Goal: Register for event/course: Sign up to attend an event or enroll in a course

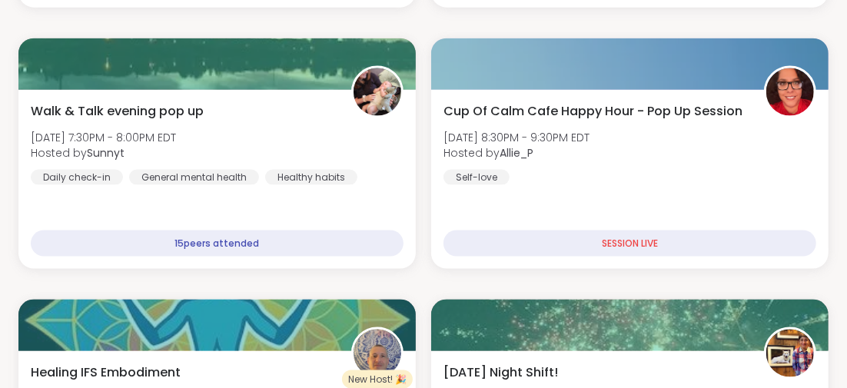
scroll to position [968, 0]
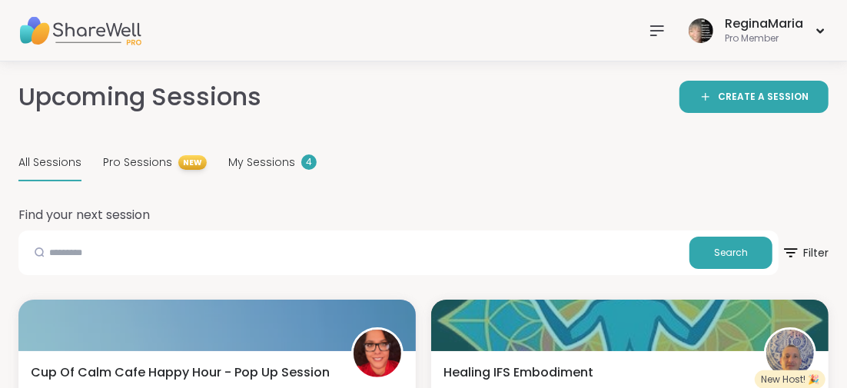
click at [41, 161] on span "All Sessions" at bounding box center [49, 162] width 63 height 16
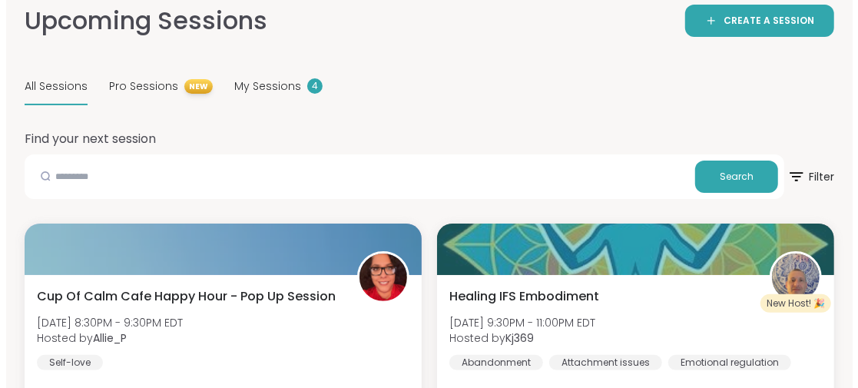
scroll to position [154, 0]
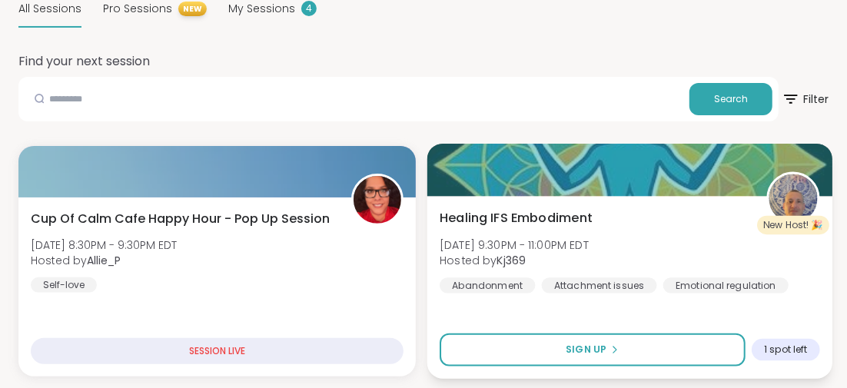
click at [522, 216] on span "Healing IFS Embodiment" at bounding box center [515, 217] width 153 height 18
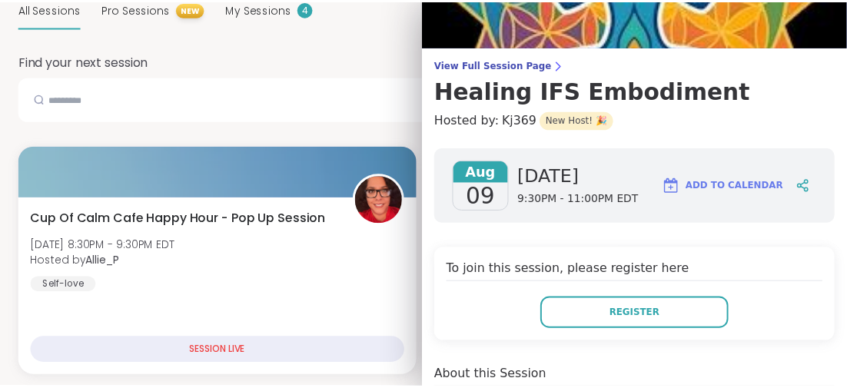
scroll to position [0, 0]
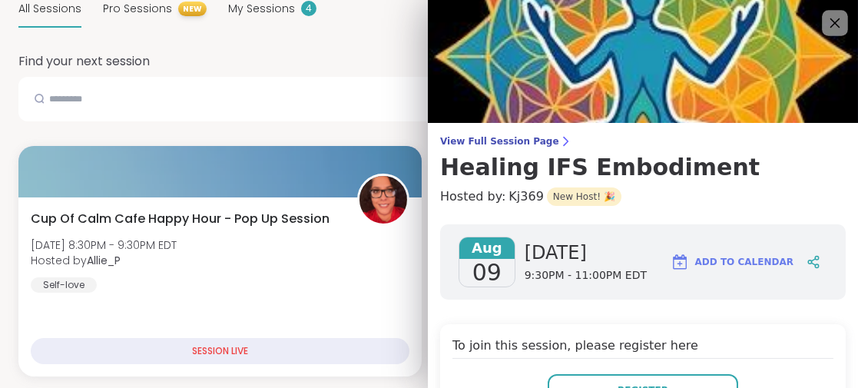
click at [830, 22] on icon at bounding box center [835, 23] width 10 height 10
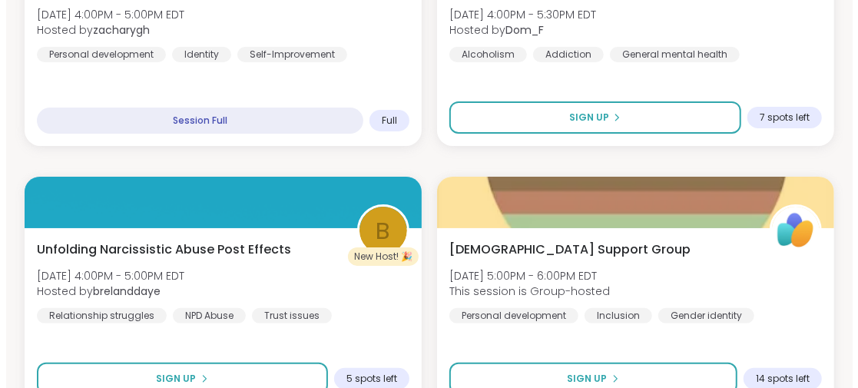
scroll to position [3073, 0]
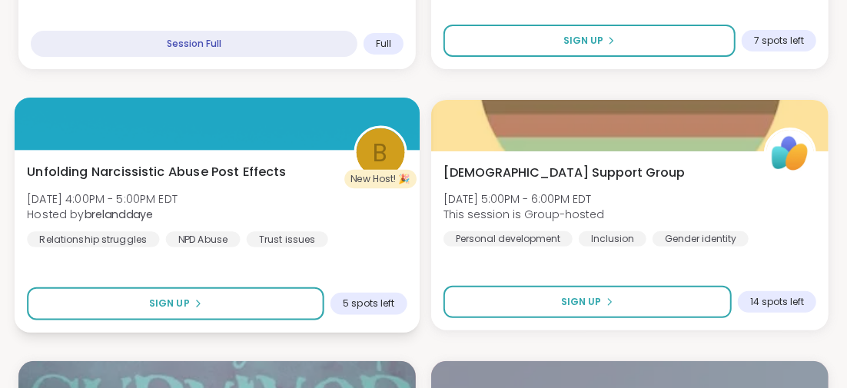
click at [236, 168] on span "Unfolding Narcissistic Abuse Post Effects" at bounding box center [157, 171] width 260 height 18
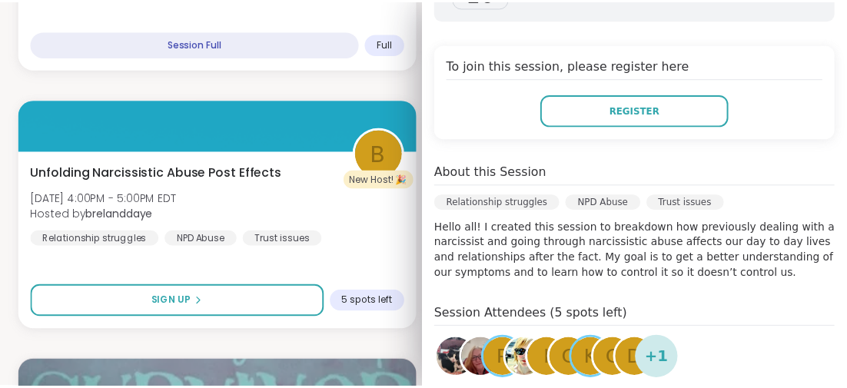
scroll to position [383, 0]
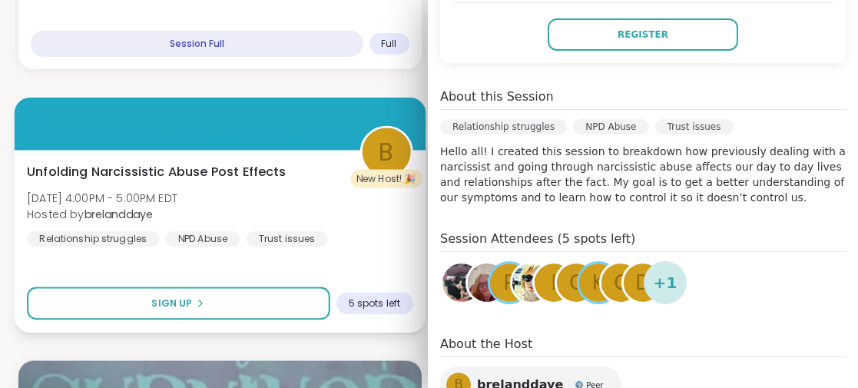
click at [281, 190] on div "Unfolding Narcissistic Abuse Post Effects Sun, Aug 10 | 4:00PM - 5:00PM EDT Hos…" at bounding box center [220, 204] width 386 height 85
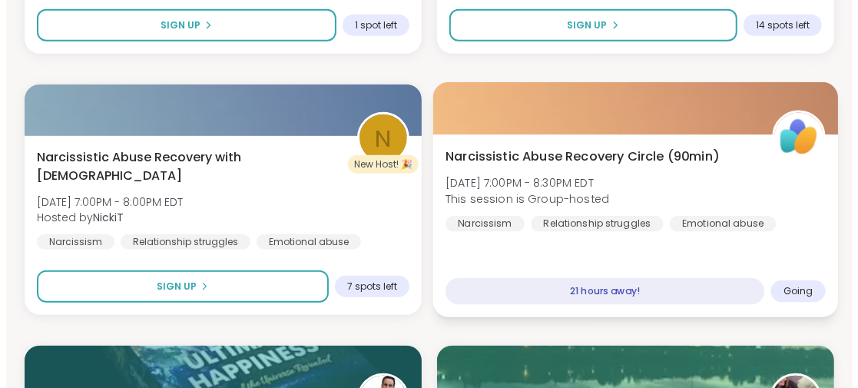
scroll to position [3688, 0]
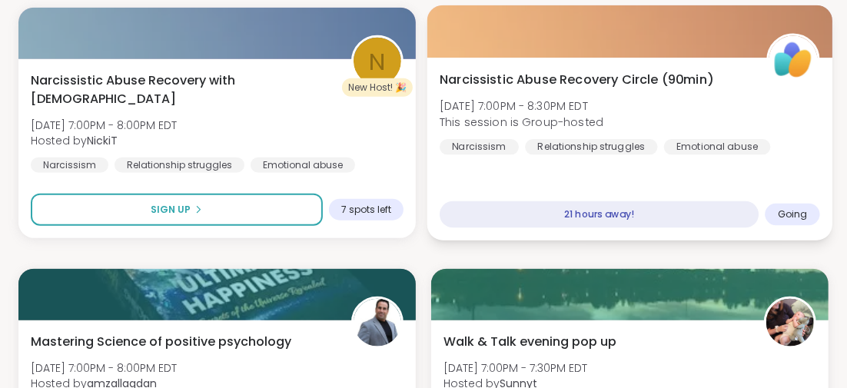
click at [552, 79] on span "Narcissistic Abuse Recovery Circle (90min)" at bounding box center [576, 79] width 274 height 18
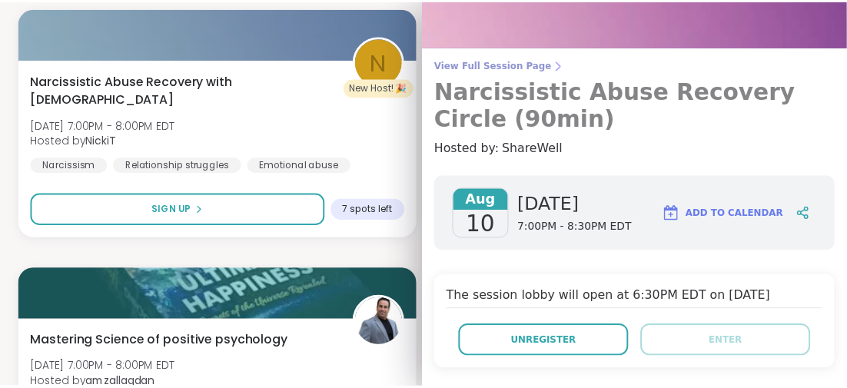
scroll to position [0, 0]
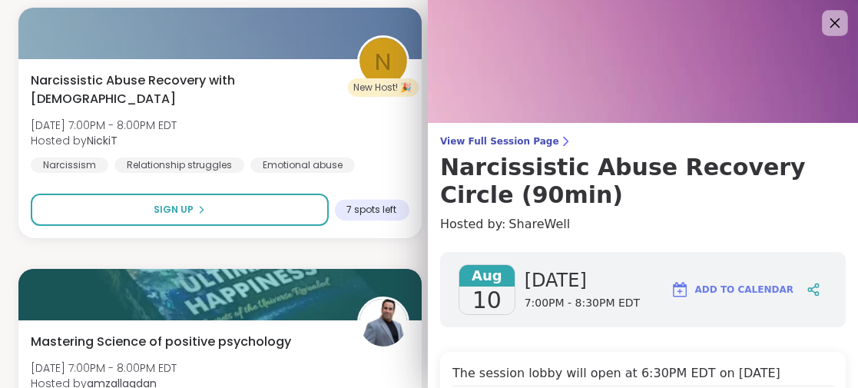
drag, startPoint x: 814, startPoint y: 25, endPoint x: 806, endPoint y: 30, distance: 9.0
click at [825, 25] on icon at bounding box center [834, 22] width 19 height 19
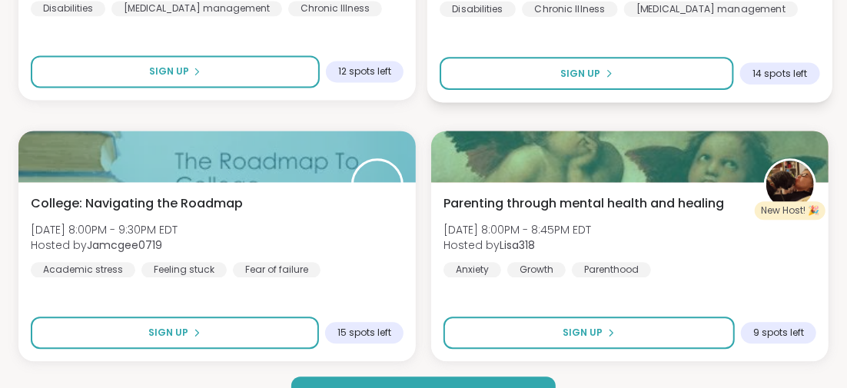
scroll to position [4645, 0]
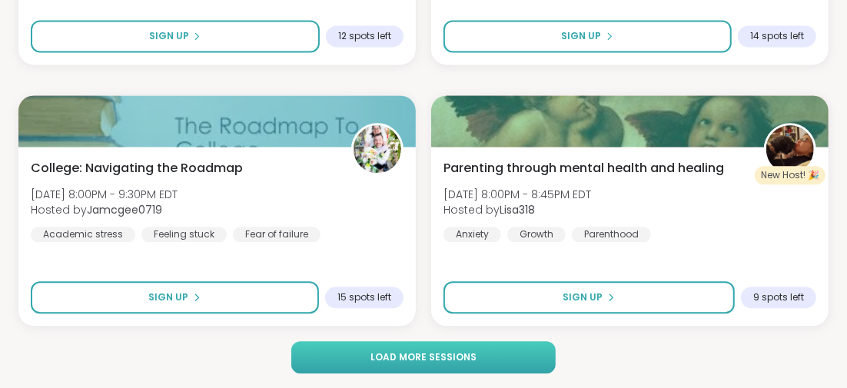
click at [487, 350] on button "Load more sessions" at bounding box center [423, 357] width 264 height 32
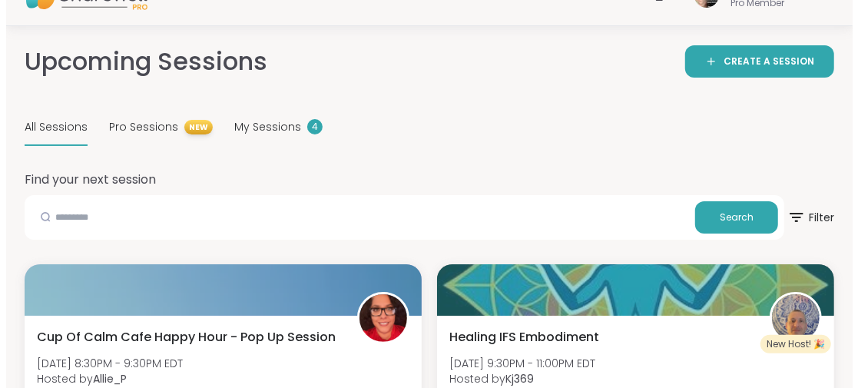
scroll to position [189, 0]
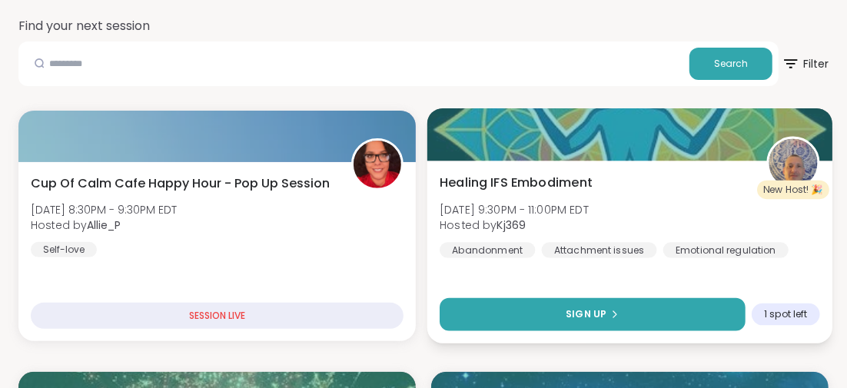
click at [600, 313] on span "Sign Up" at bounding box center [585, 314] width 41 height 14
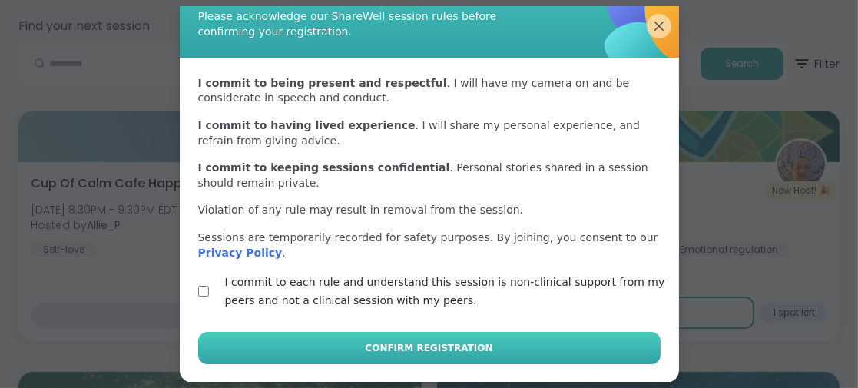
click at [345, 349] on button "Confirm Registration" at bounding box center [429, 348] width 462 height 32
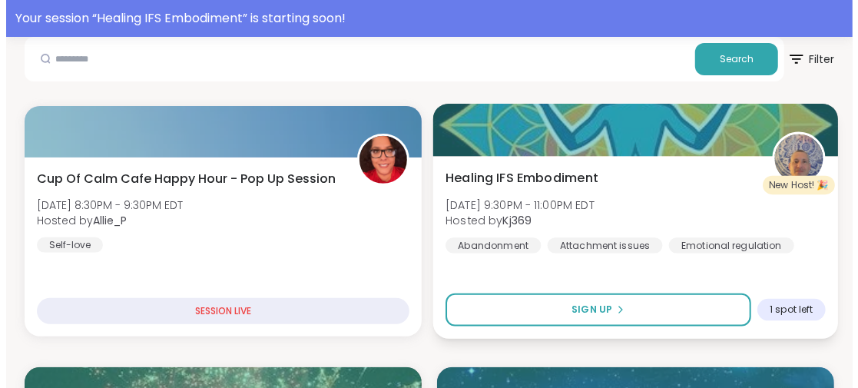
scroll to position [307, 0]
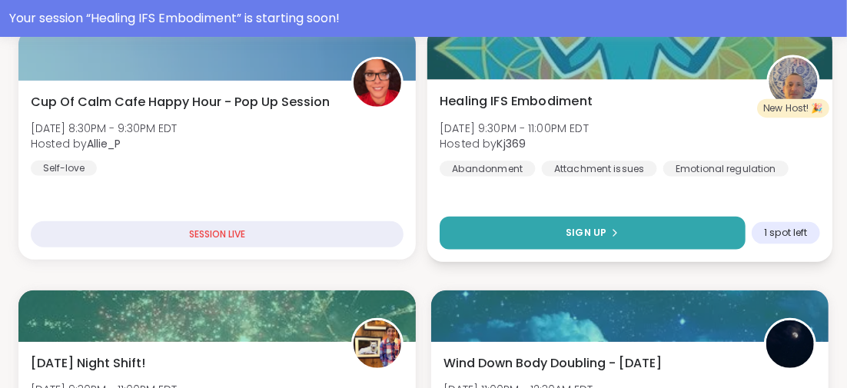
click at [457, 224] on button "Sign Up" at bounding box center [592, 233] width 306 height 33
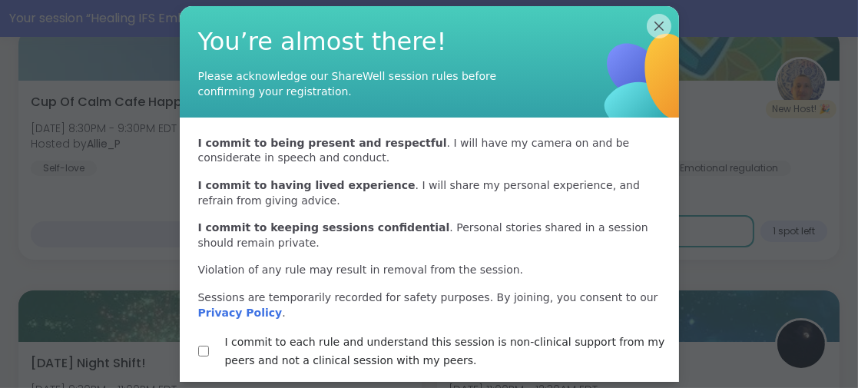
scroll to position [60, 0]
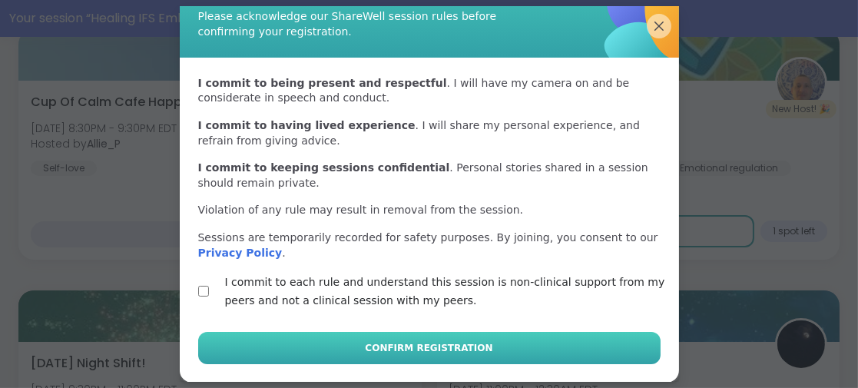
click at [278, 341] on button "Confirm Registration" at bounding box center [429, 348] width 462 height 32
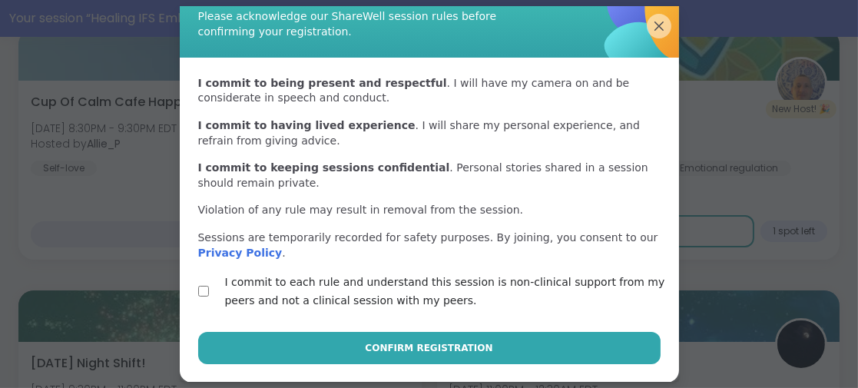
scroll to position [48, 0]
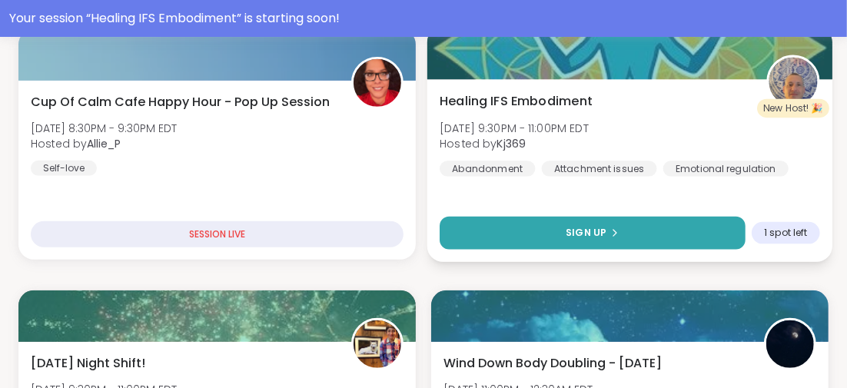
click at [603, 224] on button "Sign Up" at bounding box center [592, 233] width 306 height 33
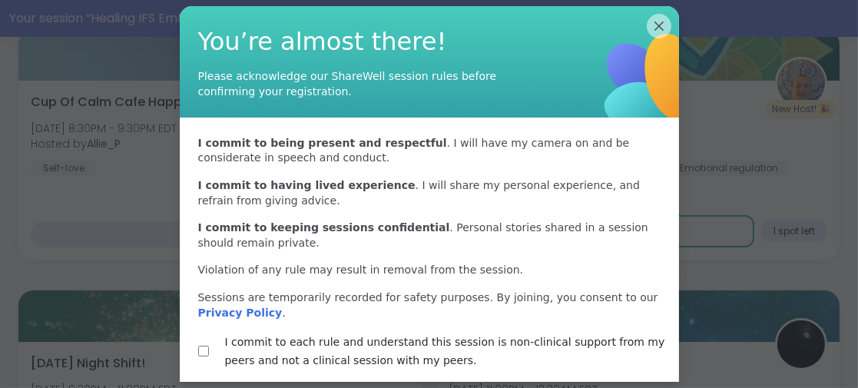
scroll to position [60, 0]
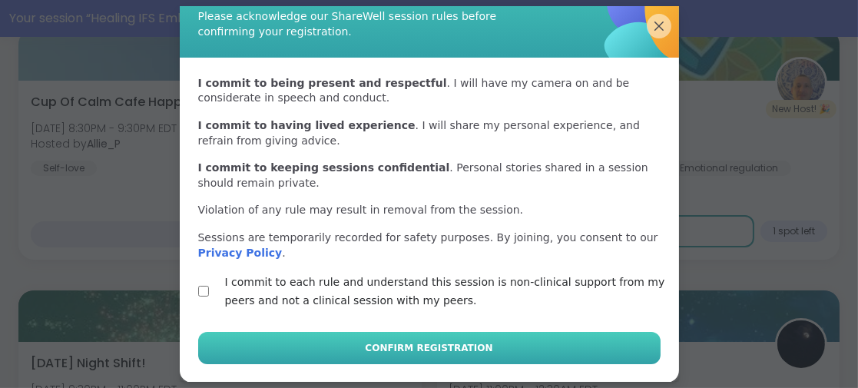
click at [383, 347] on span "Confirm Registration" at bounding box center [429, 348] width 128 height 14
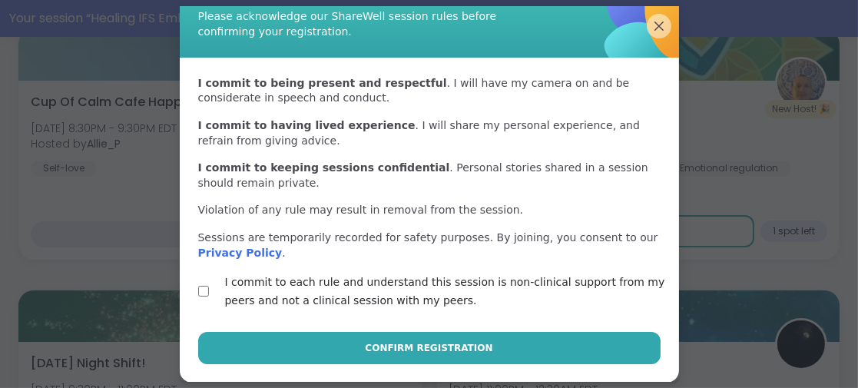
scroll to position [48, 0]
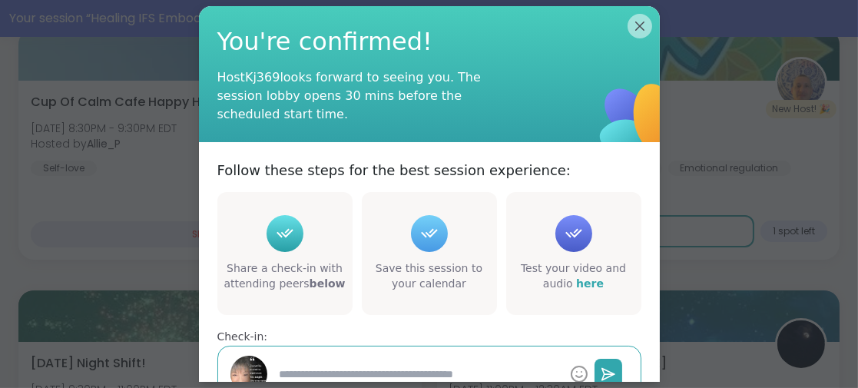
type textarea "*"
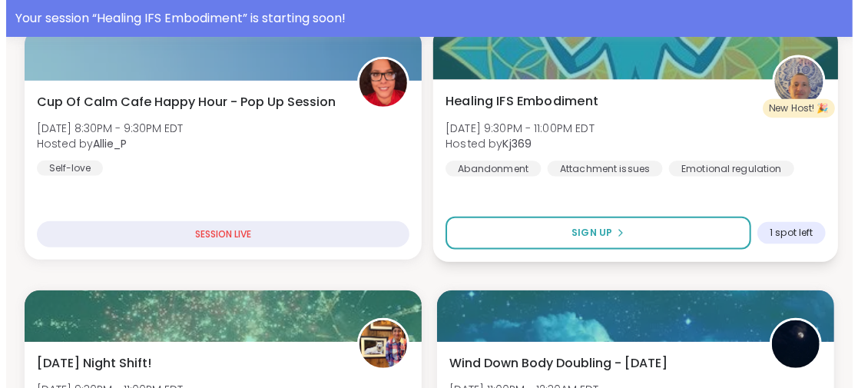
scroll to position [230, 0]
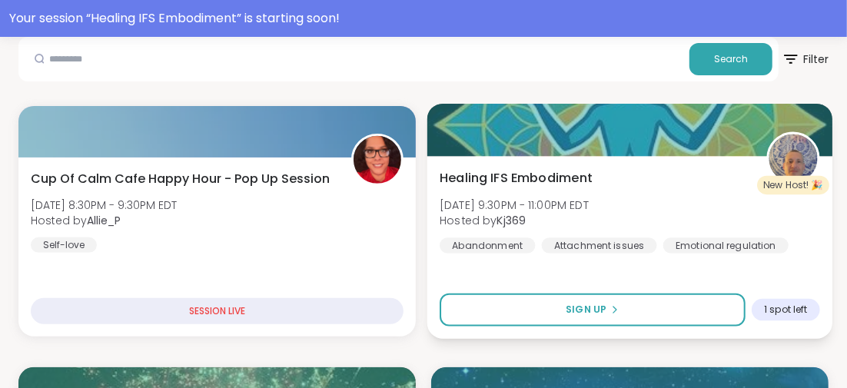
click at [579, 171] on span "Healing IFS Embodiment" at bounding box center [515, 177] width 153 height 18
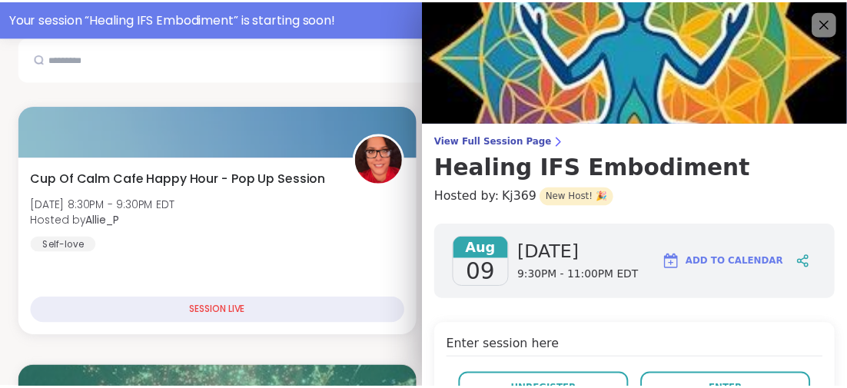
scroll to position [154, 0]
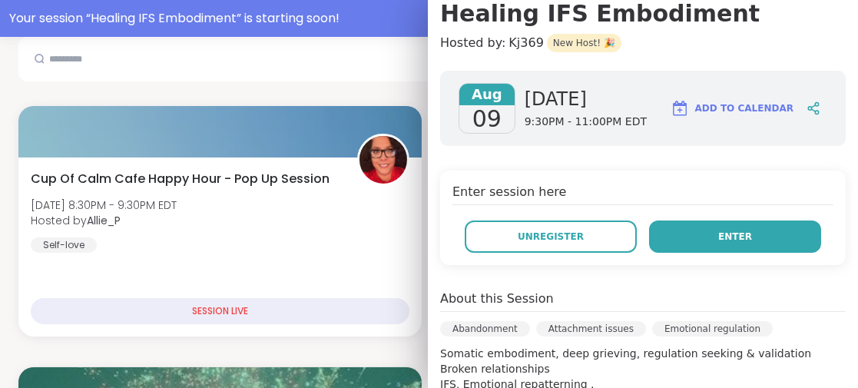
click at [681, 235] on button "Enter" at bounding box center [735, 236] width 172 height 32
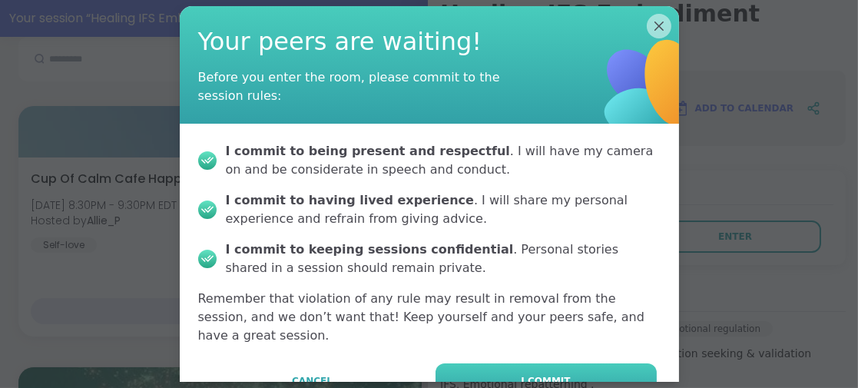
click at [569, 363] on button "I commit" at bounding box center [546, 380] width 221 height 35
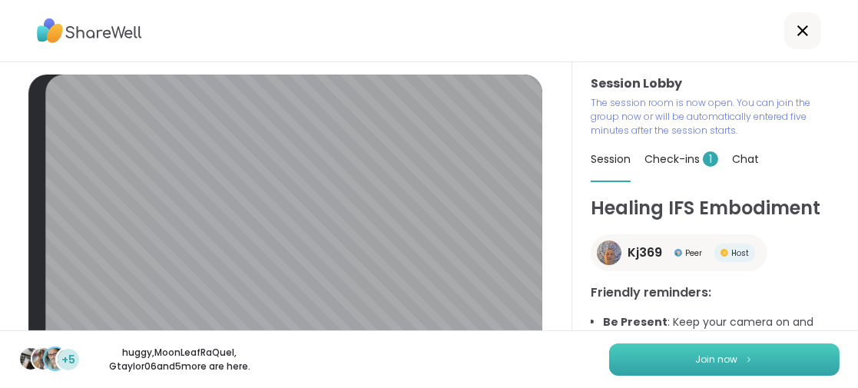
drag, startPoint x: 637, startPoint y: 357, endPoint x: 616, endPoint y: 366, distance: 22.7
click at [636, 357] on button "Join now" at bounding box center [724, 359] width 230 height 32
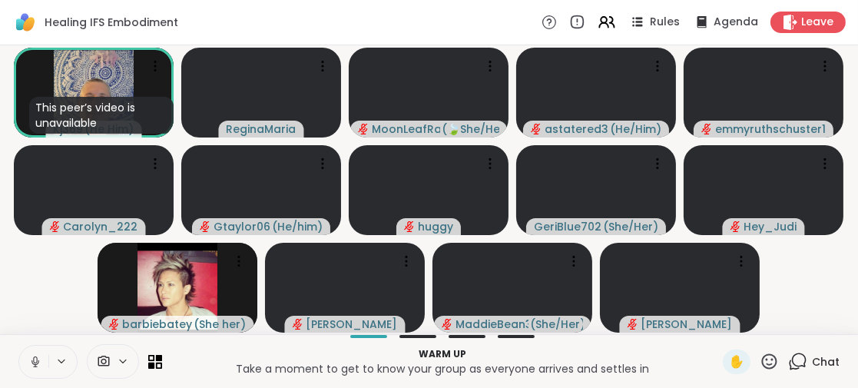
click at [33, 359] on icon at bounding box center [35, 362] width 14 height 14
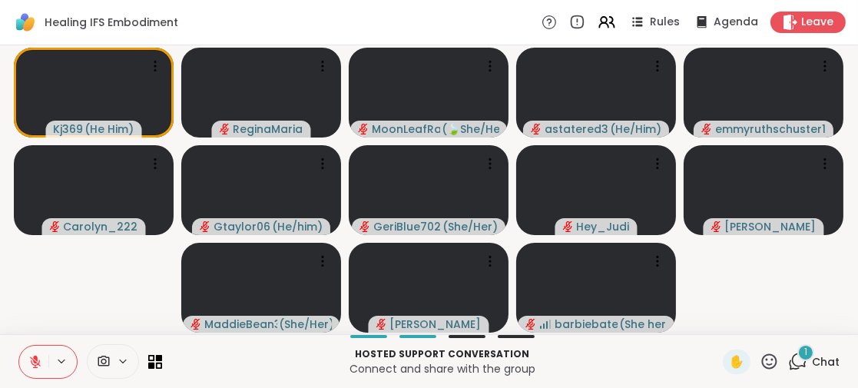
click at [799, 350] on div "1" at bounding box center [805, 352] width 17 height 17
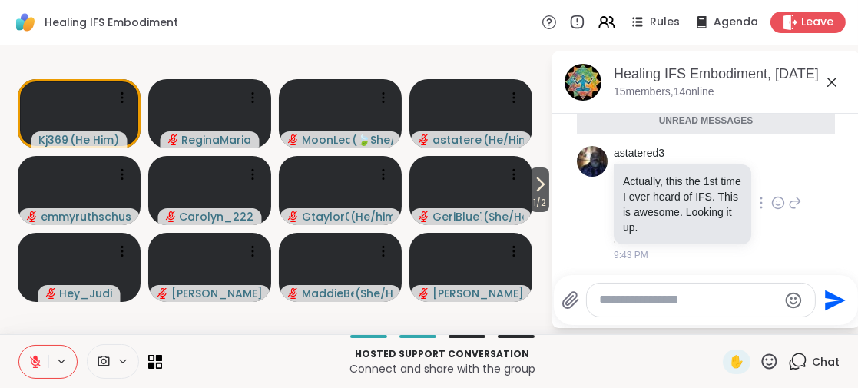
scroll to position [170, 0]
click at [830, 80] on icon at bounding box center [831, 82] width 9 height 9
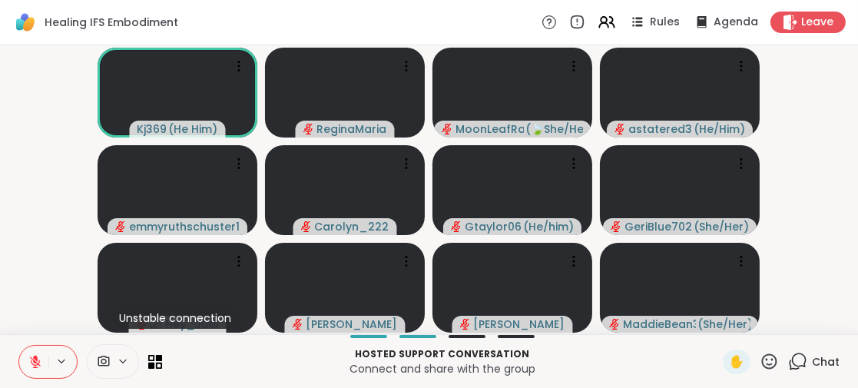
click at [29, 357] on icon at bounding box center [35, 362] width 14 height 14
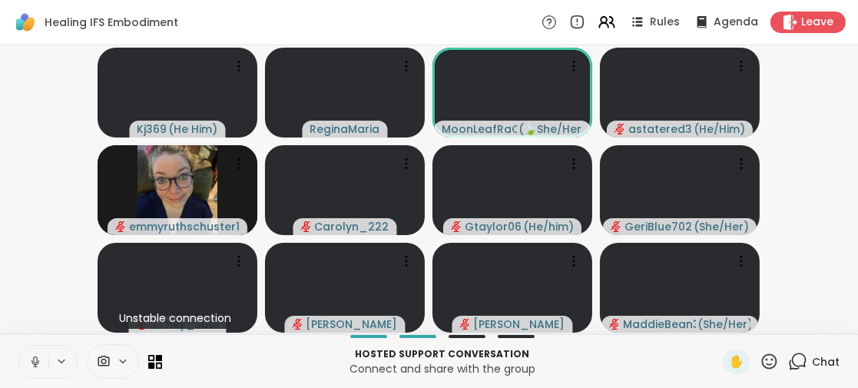
click at [38, 358] on icon at bounding box center [35, 362] width 14 height 14
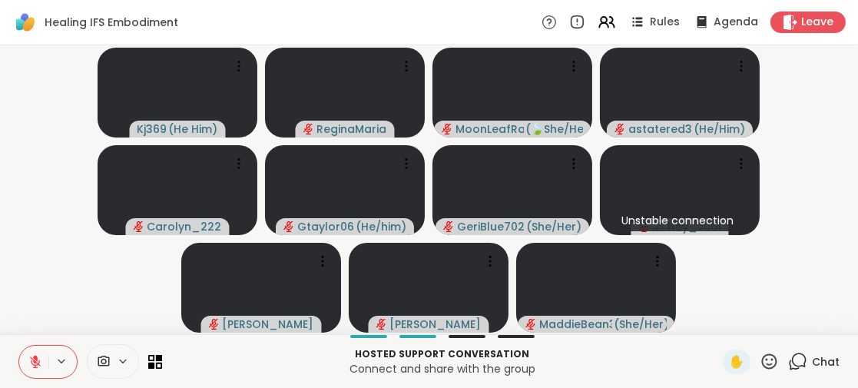
click at [21, 353] on button at bounding box center [33, 362] width 29 height 32
click at [35, 361] on icon at bounding box center [35, 362] width 14 height 14
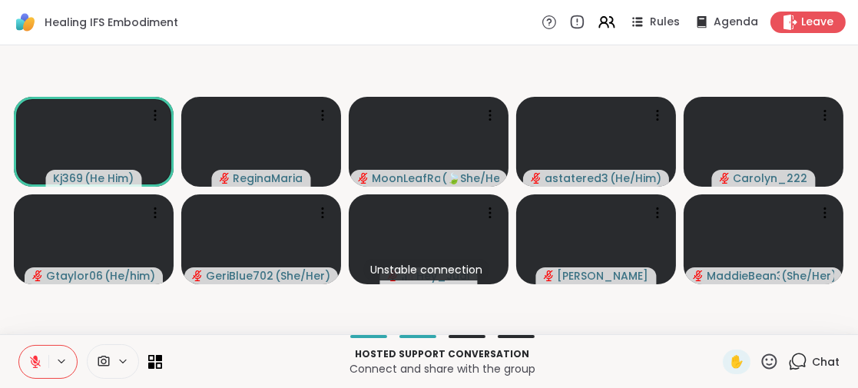
click at [34, 360] on icon at bounding box center [35, 361] width 11 height 11
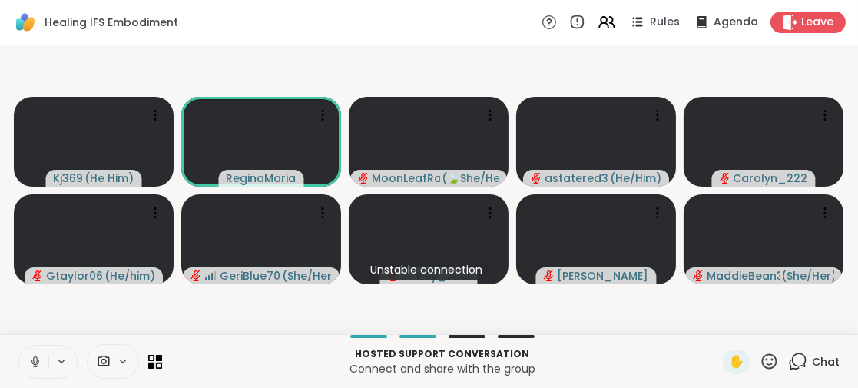
click at [32, 356] on icon at bounding box center [35, 362] width 14 height 14
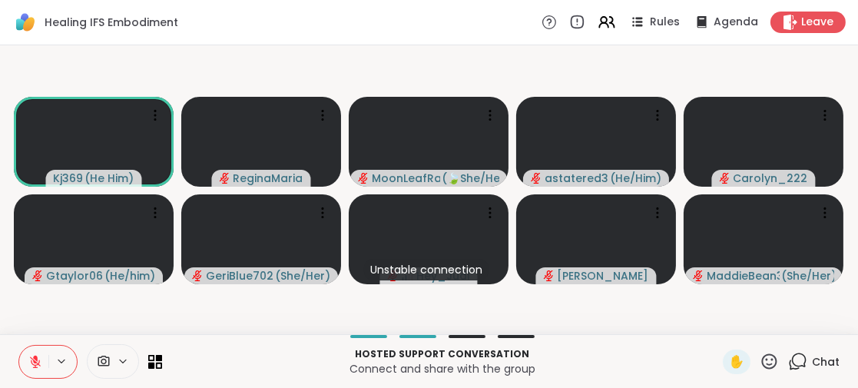
click at [32, 356] on icon at bounding box center [35, 362] width 14 height 14
click at [31, 356] on icon at bounding box center [35, 362] width 14 height 14
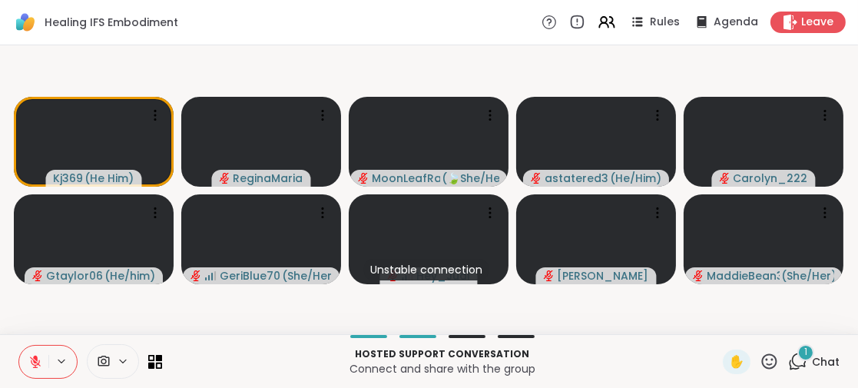
click at [797, 353] on div "1" at bounding box center [805, 352] width 17 height 17
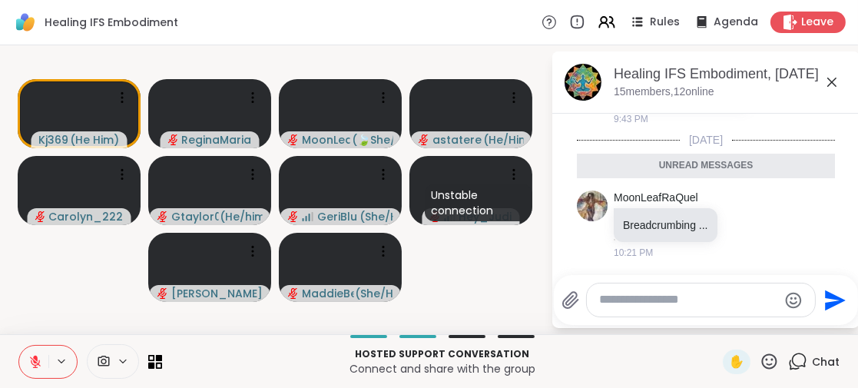
scroll to position [251, 0]
click at [830, 87] on icon at bounding box center [832, 82] width 18 height 18
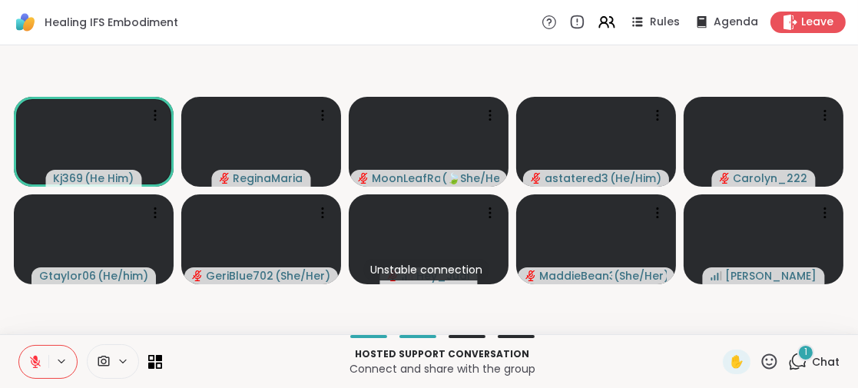
click at [92, 345] on div at bounding box center [113, 361] width 52 height 35
click at [32, 355] on icon at bounding box center [35, 362] width 14 height 14
click at [797, 352] on div "1" at bounding box center [805, 352] width 17 height 17
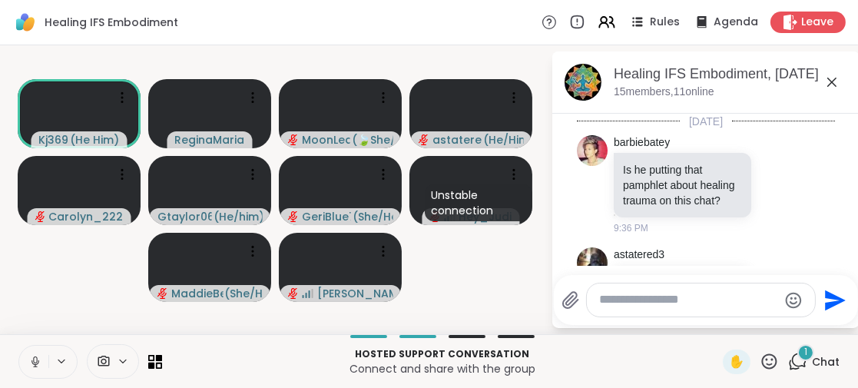
scroll to position [363, 0]
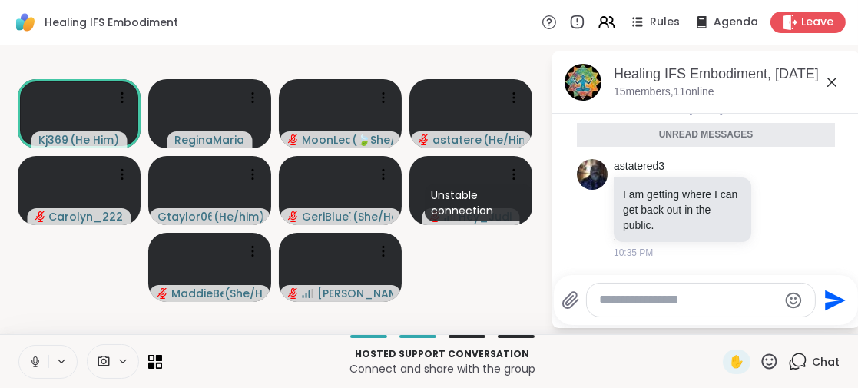
click at [471, 250] on video-player-container "Kj369 ( He Him ) ReginaMaria MoonLeafRaQuel ( 🍃She/Her🍃 ) astatered3 ( He/Him )…" at bounding box center [275, 189] width 532 height 277
click at [832, 80] on icon at bounding box center [832, 82] width 18 height 18
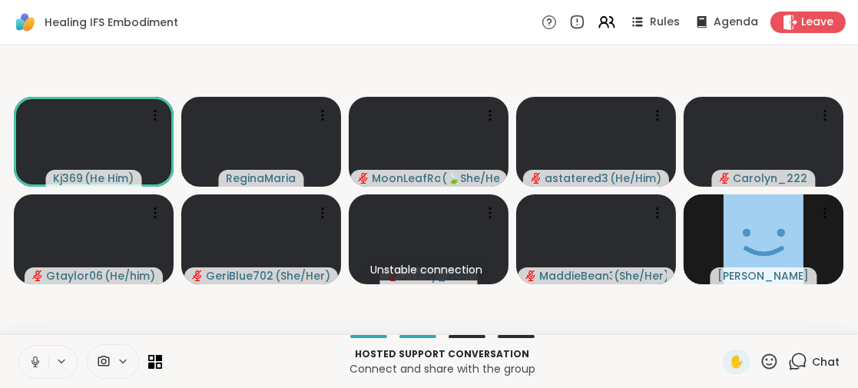
click at [762, 355] on icon at bounding box center [769, 360] width 15 height 15
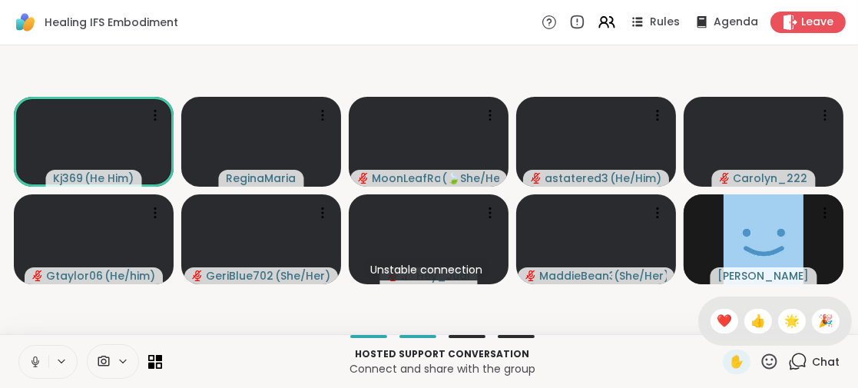
click at [751, 315] on span "👍" at bounding box center [758, 321] width 15 height 18
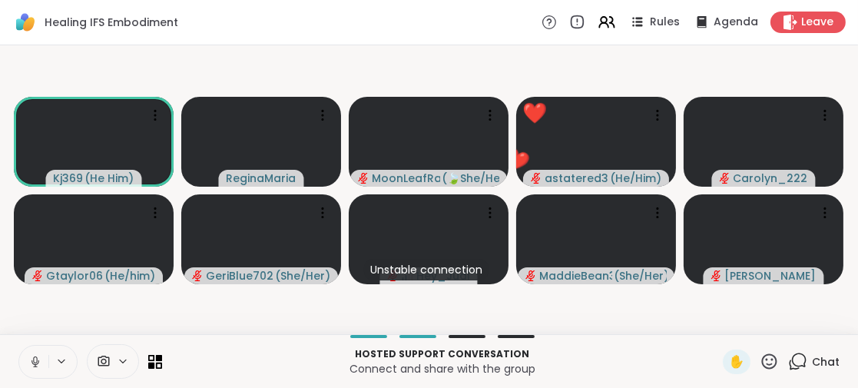
click at [788, 360] on icon at bounding box center [797, 361] width 19 height 19
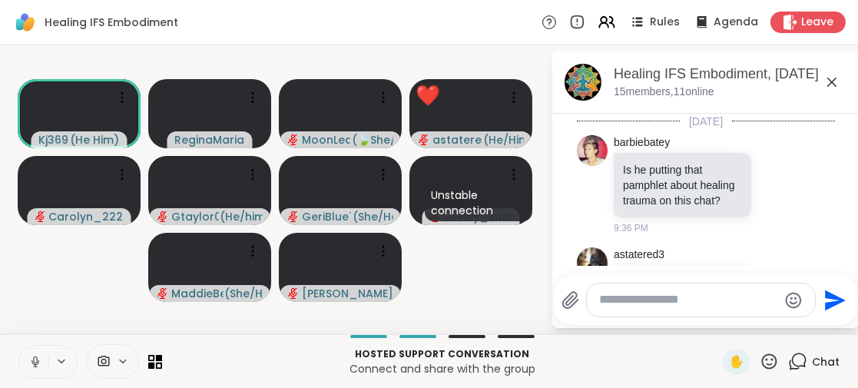
scroll to position [312, 0]
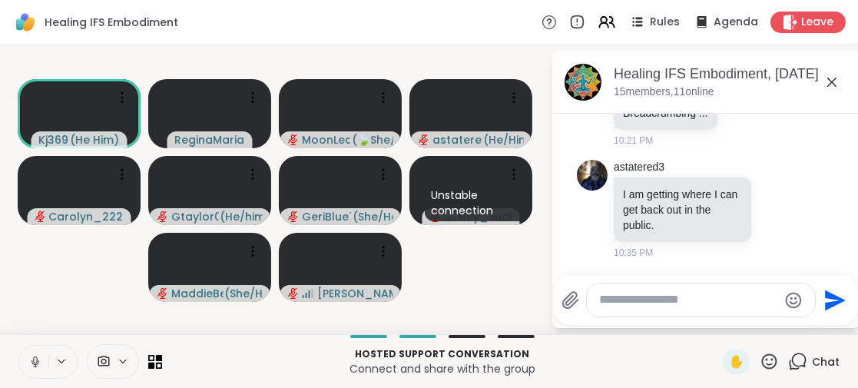
click at [830, 78] on icon at bounding box center [832, 82] width 18 height 18
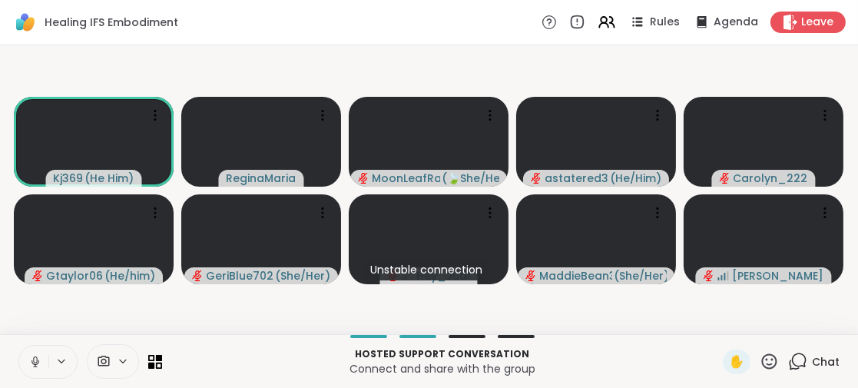
click at [38, 362] on icon at bounding box center [35, 362] width 8 height 5
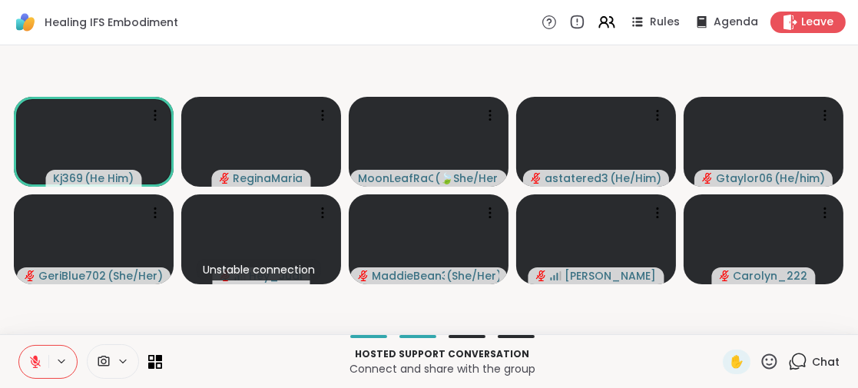
click at [33, 359] on icon at bounding box center [35, 362] width 14 height 14
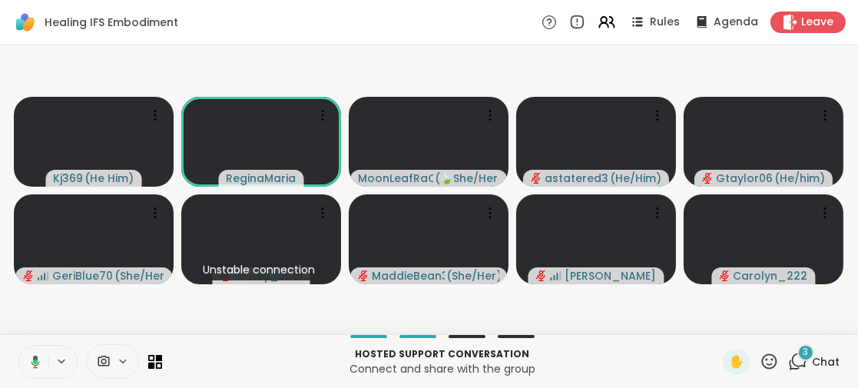
click at [37, 358] on icon at bounding box center [35, 361] width 8 height 13
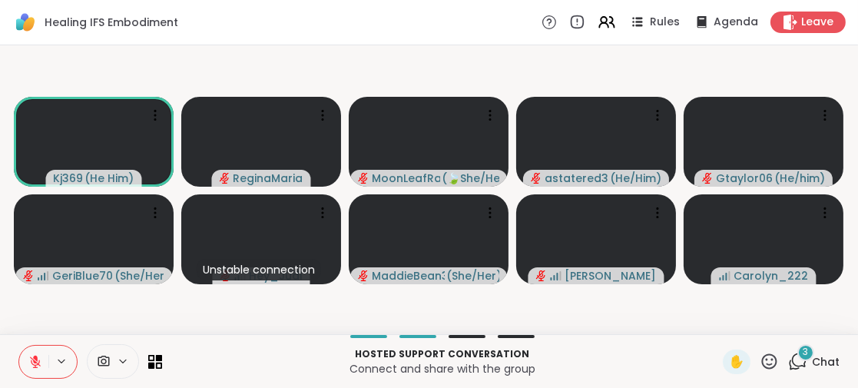
click at [35, 356] on icon at bounding box center [35, 358] width 5 height 6
click at [729, 359] on span "✋" at bounding box center [736, 362] width 15 height 18
click at [31, 357] on icon at bounding box center [35, 362] width 14 height 14
click at [31, 360] on icon at bounding box center [35, 361] width 11 height 11
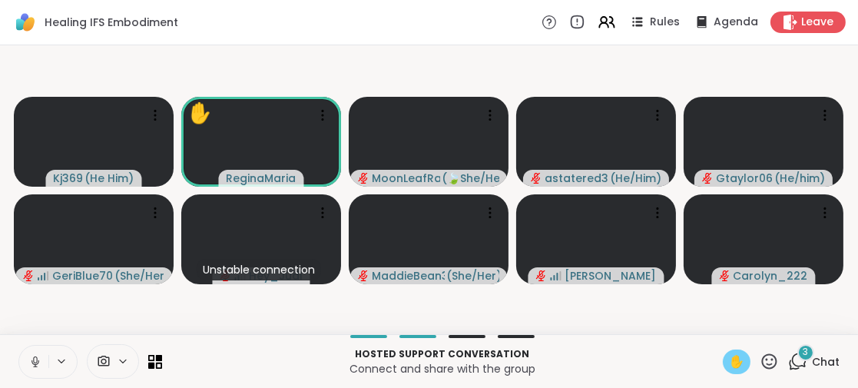
click at [37, 361] on icon at bounding box center [35, 362] width 14 height 14
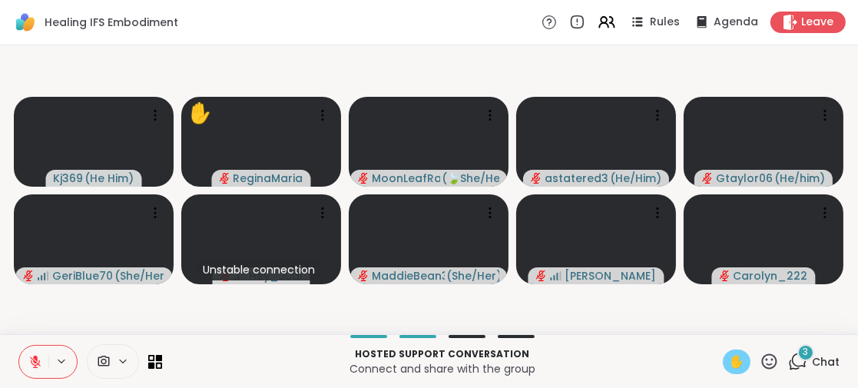
click at [729, 357] on span "✋" at bounding box center [736, 362] width 15 height 18
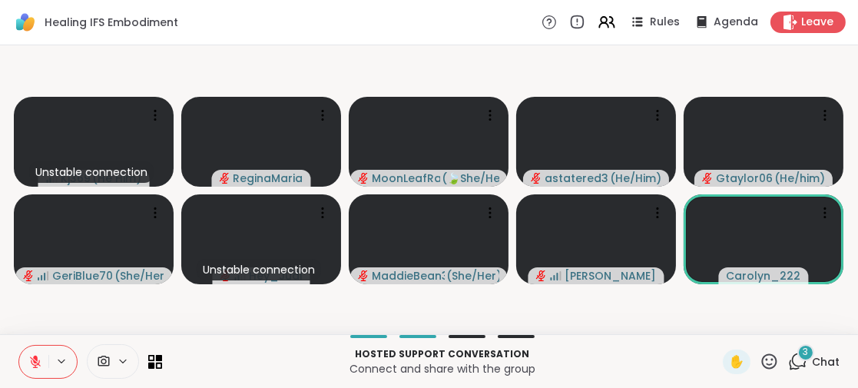
click at [38, 362] on icon at bounding box center [35, 362] width 14 height 14
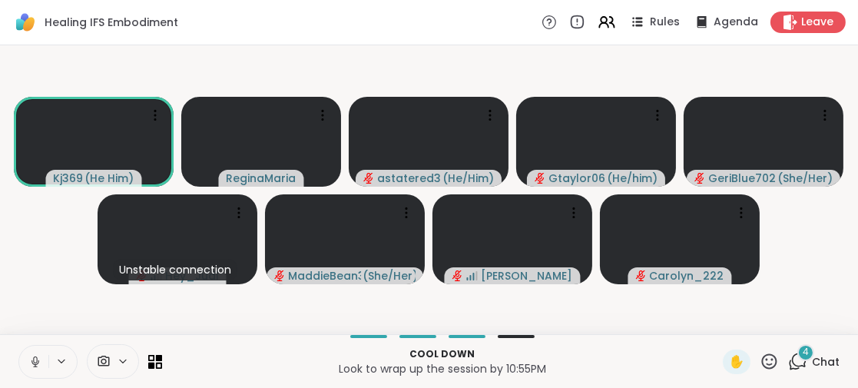
click at [803, 351] on span "4" at bounding box center [806, 352] width 6 height 13
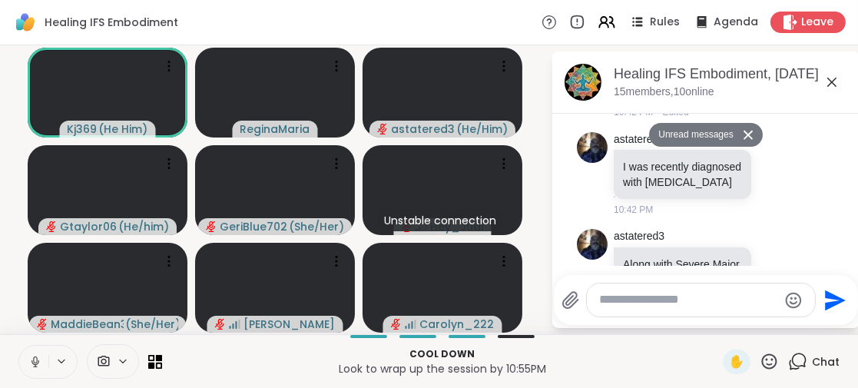
scroll to position [681, 0]
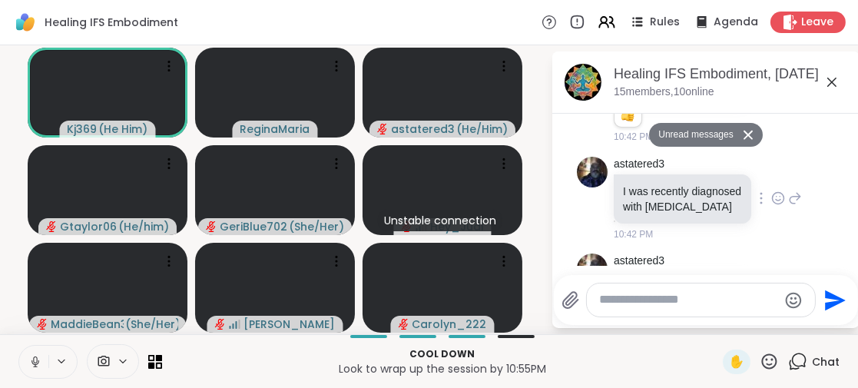
click at [776, 201] on icon at bounding box center [778, 200] width 5 height 2
click at [771, 181] on div "Select Reaction: Heart" at bounding box center [778, 174] width 14 height 14
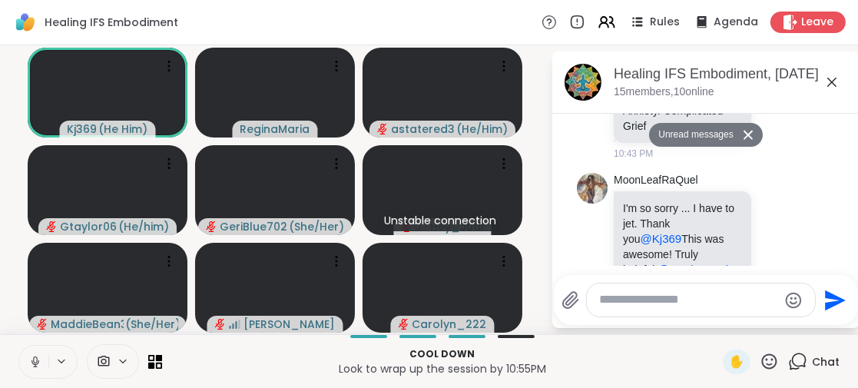
scroll to position [988, 0]
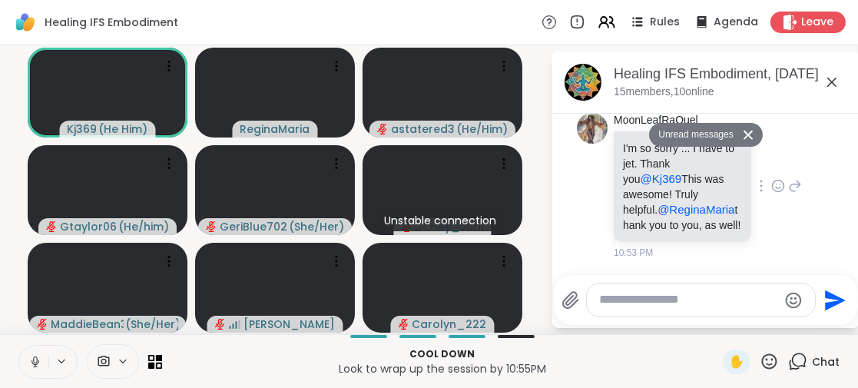
click at [776, 188] on icon at bounding box center [778, 188] width 5 height 2
click at [771, 168] on div "Select Reaction: Heart" at bounding box center [778, 161] width 14 height 14
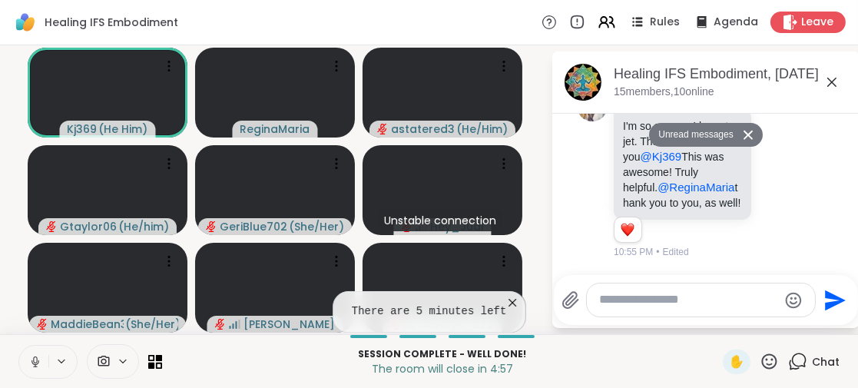
scroll to position [1036, 0]
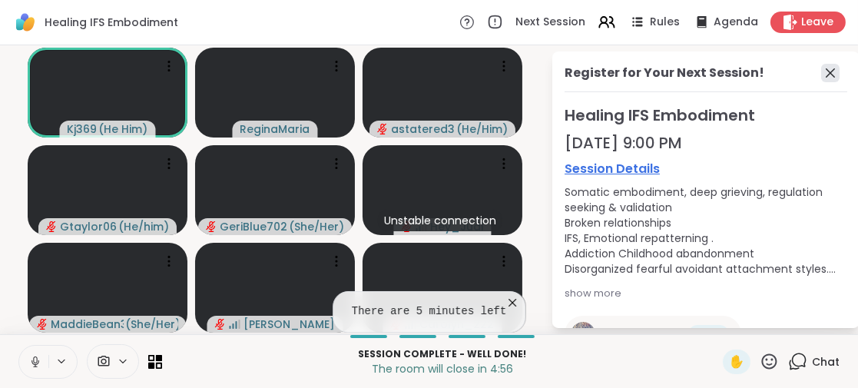
click at [826, 75] on icon at bounding box center [830, 72] width 9 height 9
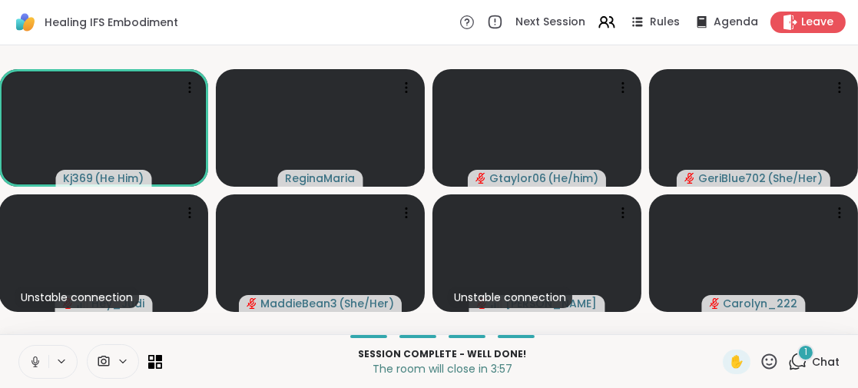
click at [797, 356] on div "1" at bounding box center [805, 352] width 17 height 17
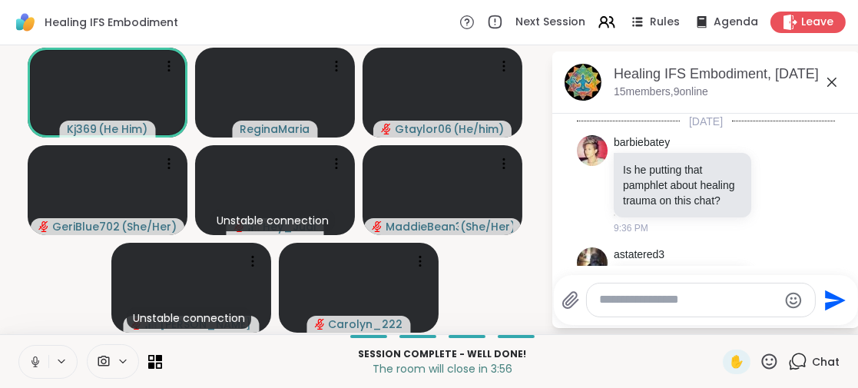
scroll to position [1133, 0]
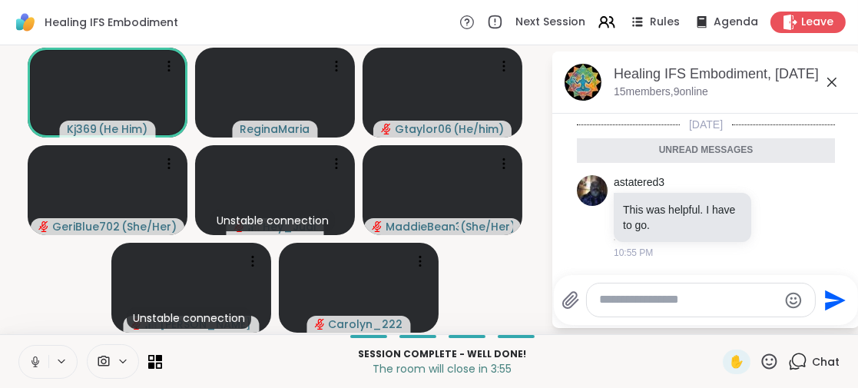
click at [604, 297] on textarea "Type your message" at bounding box center [688, 300] width 179 height 16
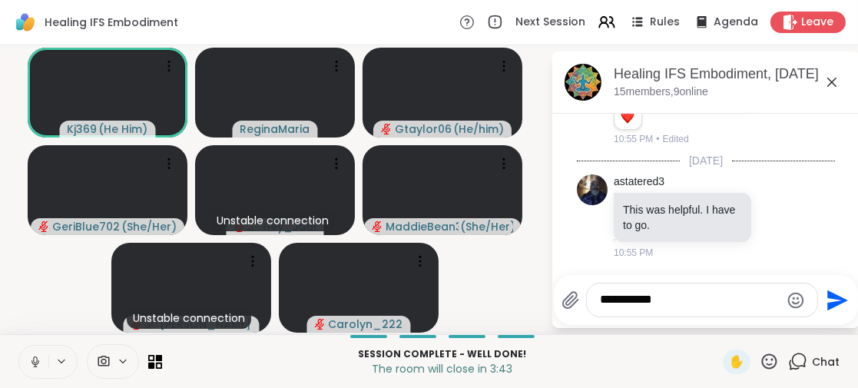
scroll to position [1179, 0]
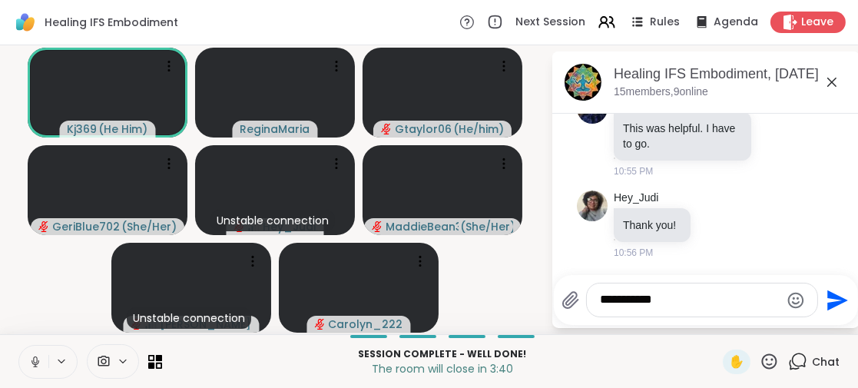
type textarea "**********"
click at [834, 303] on icon "Send" at bounding box center [837, 300] width 21 height 21
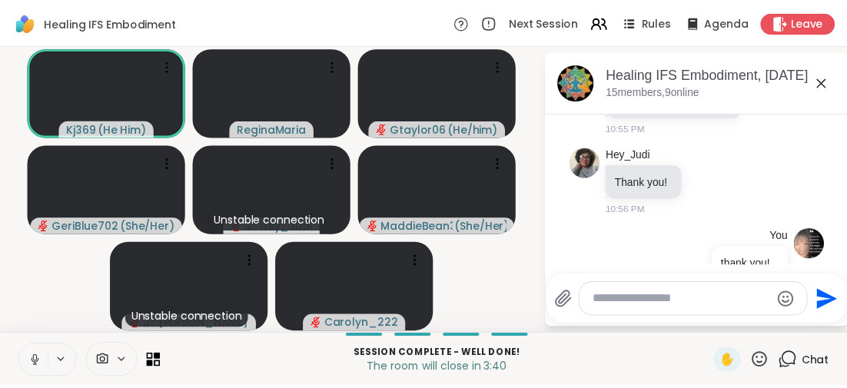
scroll to position [1261, 0]
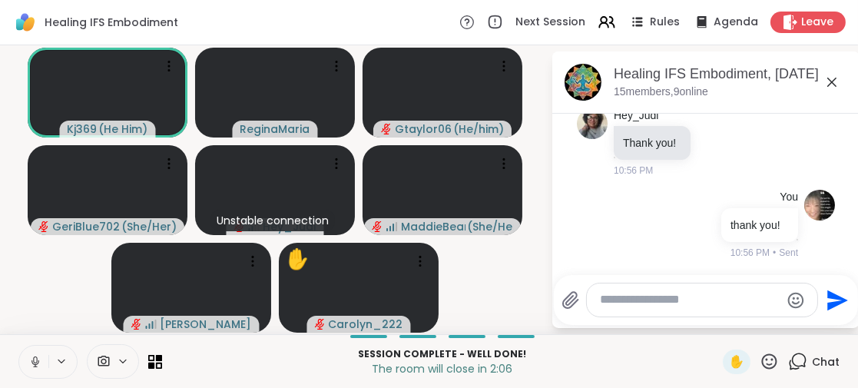
click at [34, 363] on icon at bounding box center [35, 359] width 4 height 7
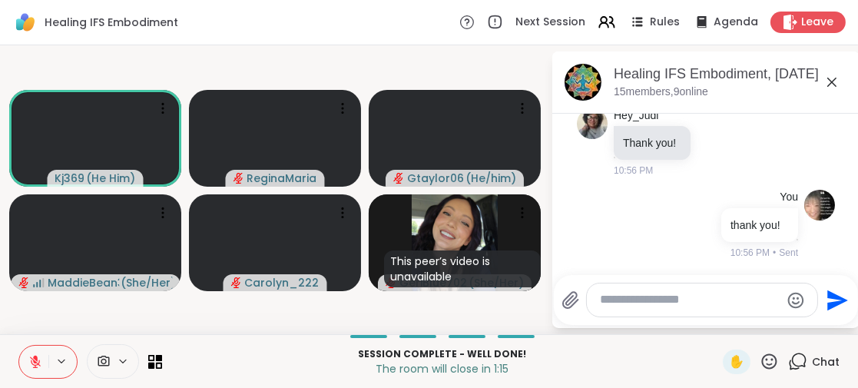
click at [31, 355] on icon at bounding box center [35, 362] width 14 height 14
click at [31, 355] on icon at bounding box center [33, 362] width 14 height 14
click at [804, 15] on span "Leave" at bounding box center [818, 23] width 34 height 16
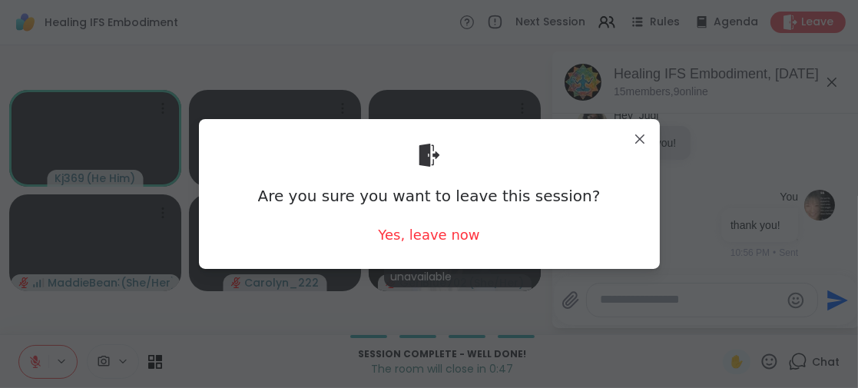
drag, startPoint x: 436, startPoint y: 237, endPoint x: 609, endPoint y: 196, distance: 177.8
click at [436, 237] on div "Yes, leave now" at bounding box center [428, 234] width 101 height 19
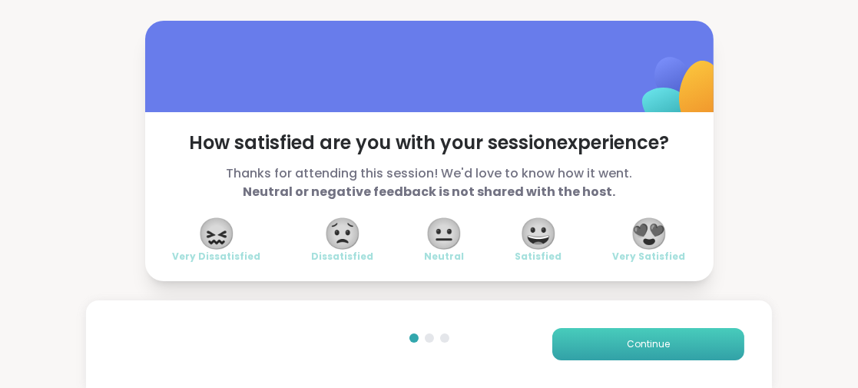
click at [627, 344] on span "Continue" at bounding box center [648, 344] width 43 height 14
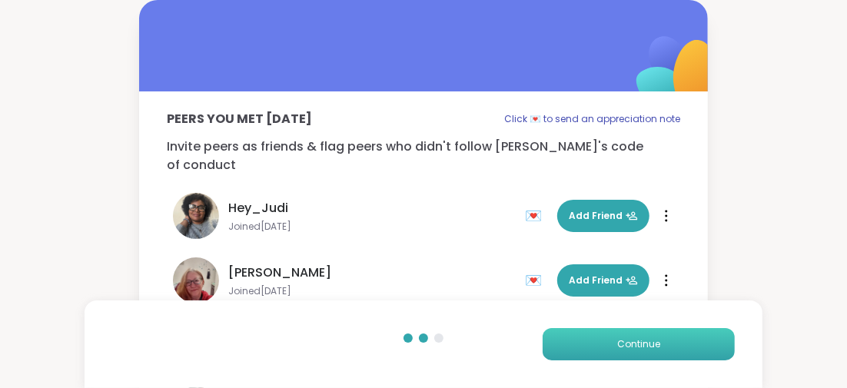
click at [625, 338] on span "Continue" at bounding box center [638, 344] width 43 height 14
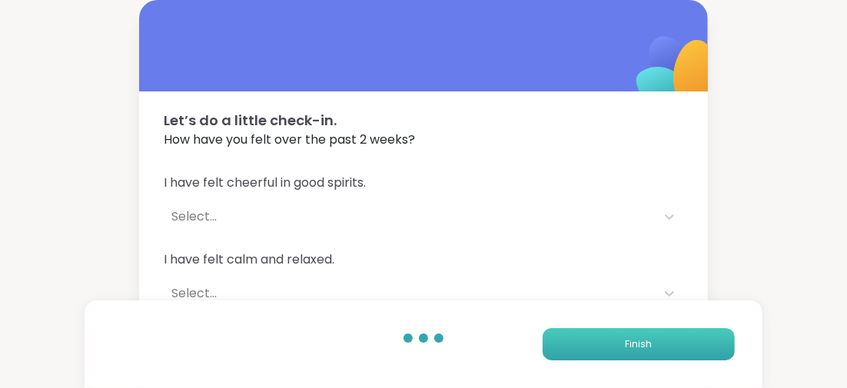
click at [625, 338] on span "Finish" at bounding box center [638, 344] width 27 height 14
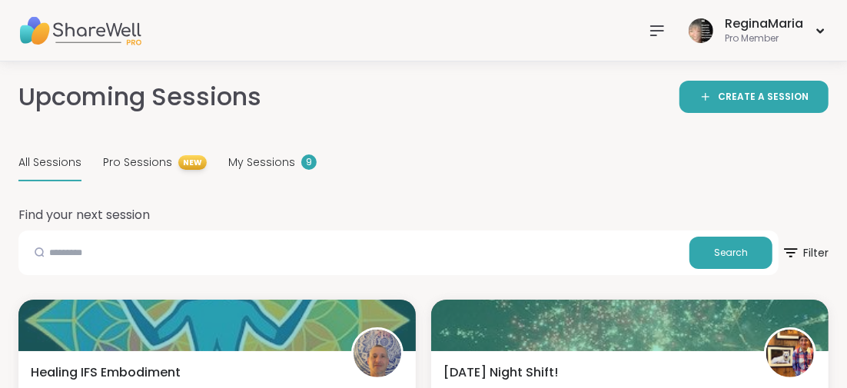
click at [654, 28] on icon at bounding box center [657, 31] width 18 height 18
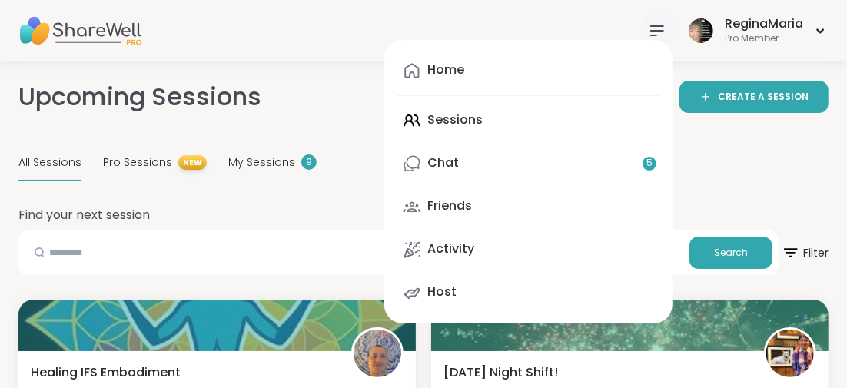
click at [716, 164] on div "All Sessions Pro Sessions NEW My Sessions 9" at bounding box center [423, 163] width 810 height 36
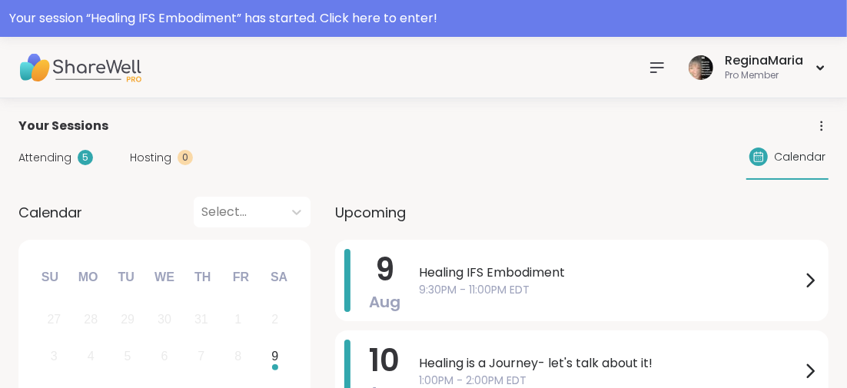
click at [656, 65] on icon at bounding box center [657, 67] width 18 height 18
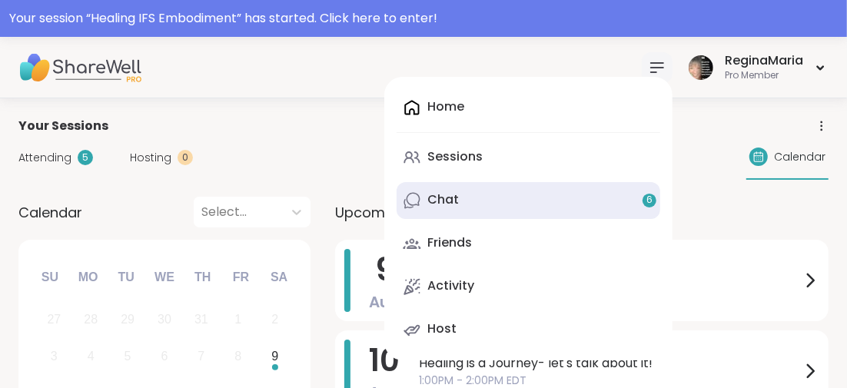
click at [644, 201] on div "6" at bounding box center [649, 201] width 14 height 14
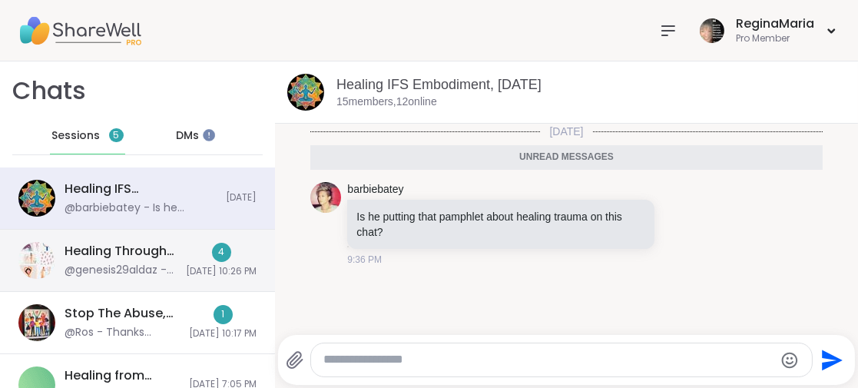
click at [212, 250] on div "4" at bounding box center [221, 252] width 19 height 19
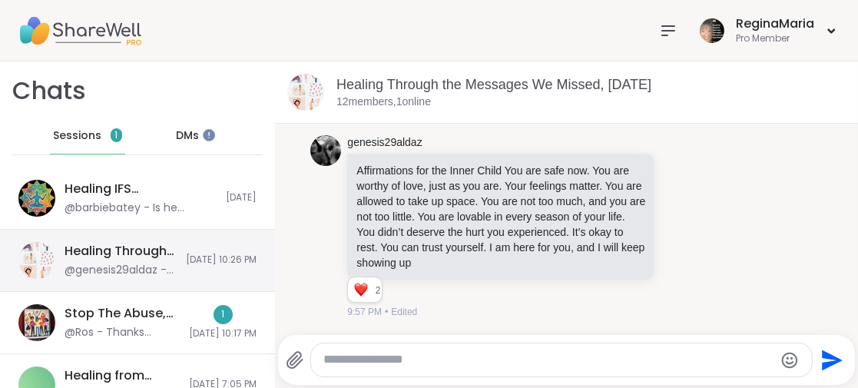
scroll to position [10002, 0]
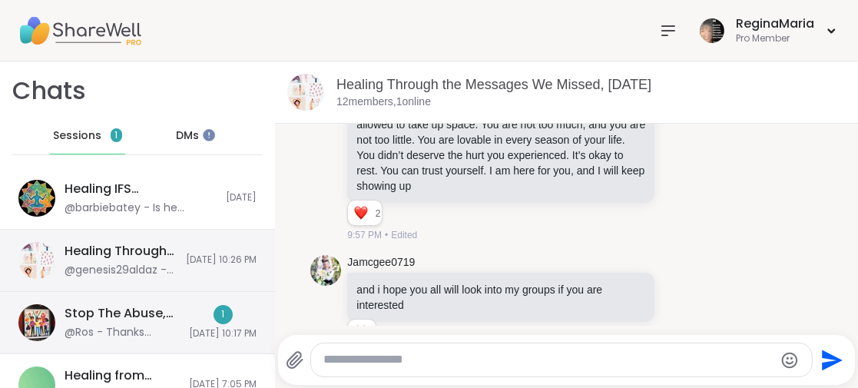
click at [214, 311] on div "1" at bounding box center [223, 314] width 19 height 19
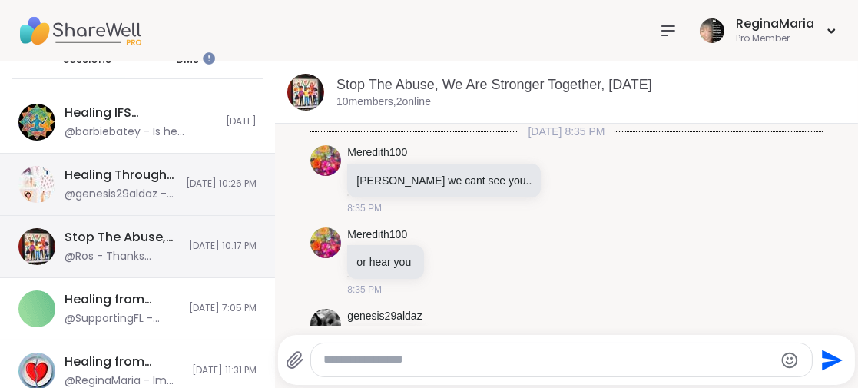
scroll to position [154, 0]
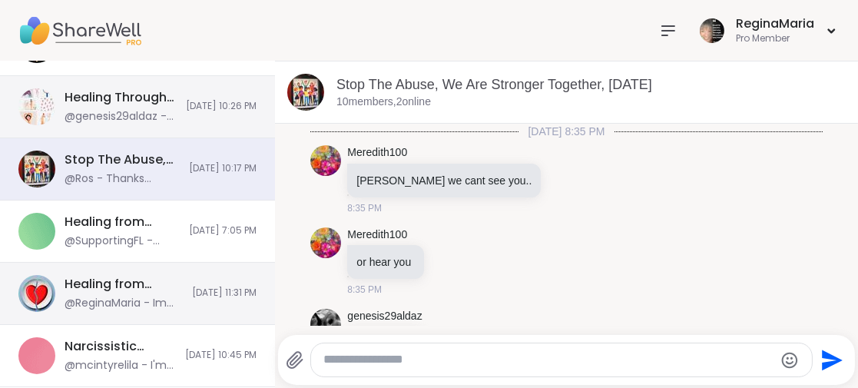
click at [134, 283] on div "Healing from Infidelity (90min), [DATE]" at bounding box center [124, 284] width 118 height 17
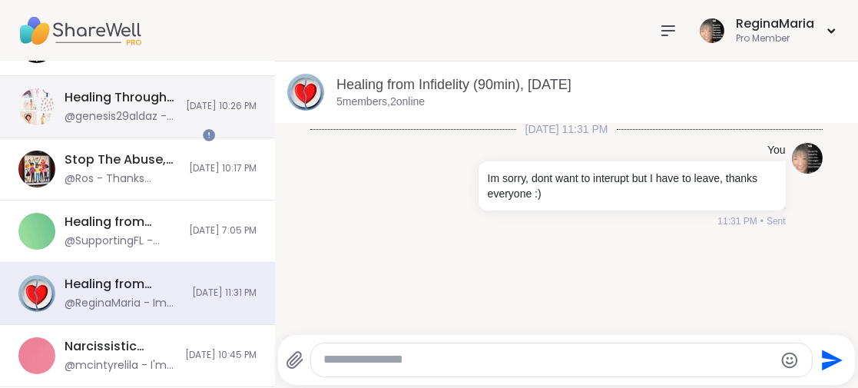
scroll to position [0, 0]
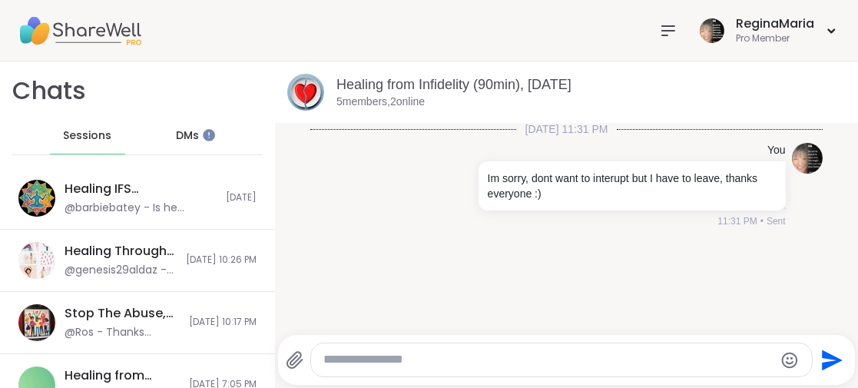
click at [184, 138] on span "DMs" at bounding box center [187, 135] width 23 height 15
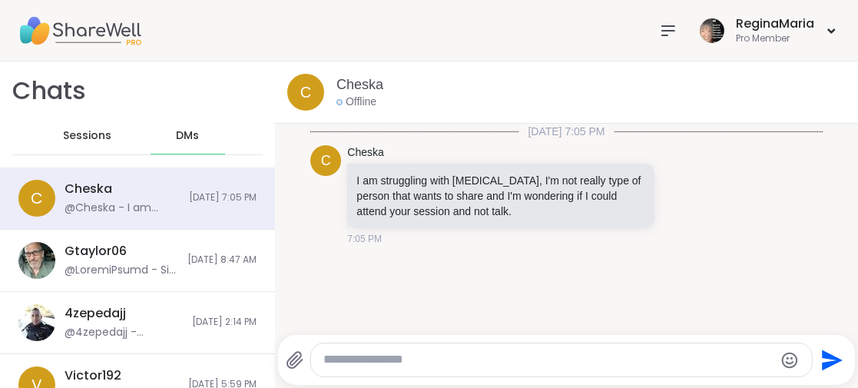
click at [340, 360] on textarea "Type your message" at bounding box center [548, 360] width 451 height 16
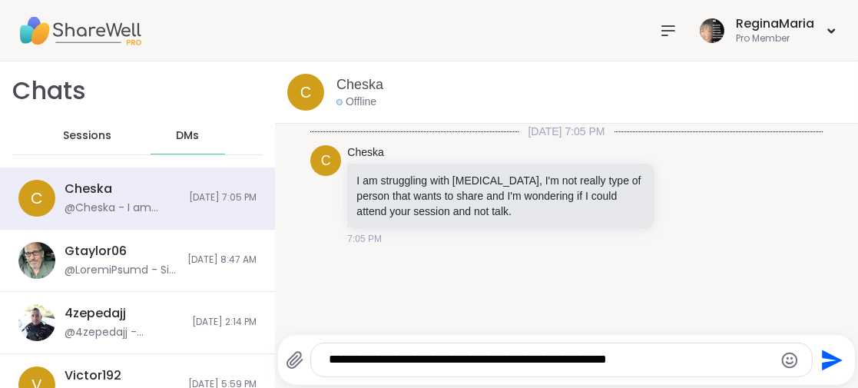
type textarea "**********"
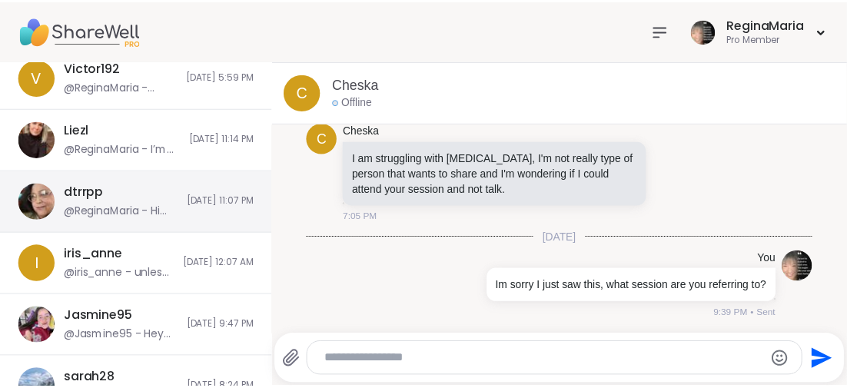
scroll to position [383, 0]
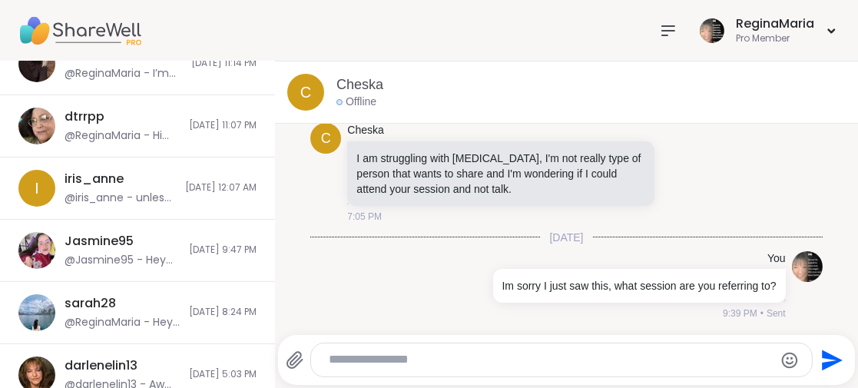
click at [115, 27] on img at bounding box center [79, 31] width 123 height 54
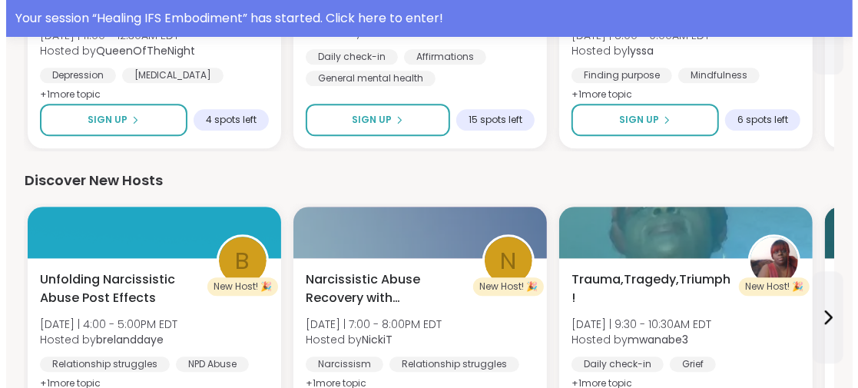
scroll to position [1920, 0]
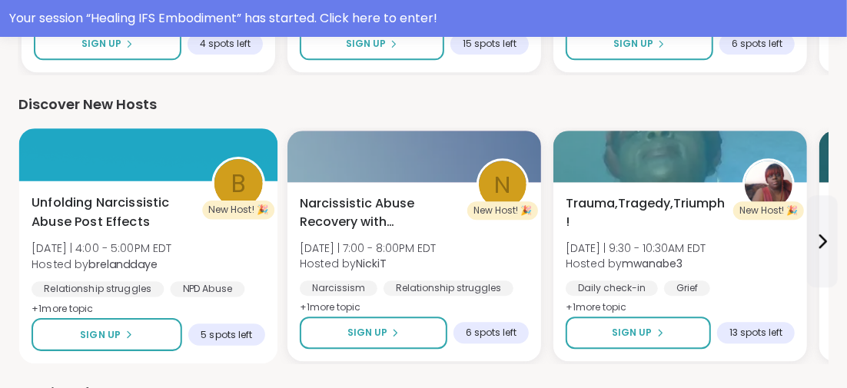
click at [136, 204] on span "Unfolding Narcissistic Abuse Post Effects" at bounding box center [112, 213] width 163 height 38
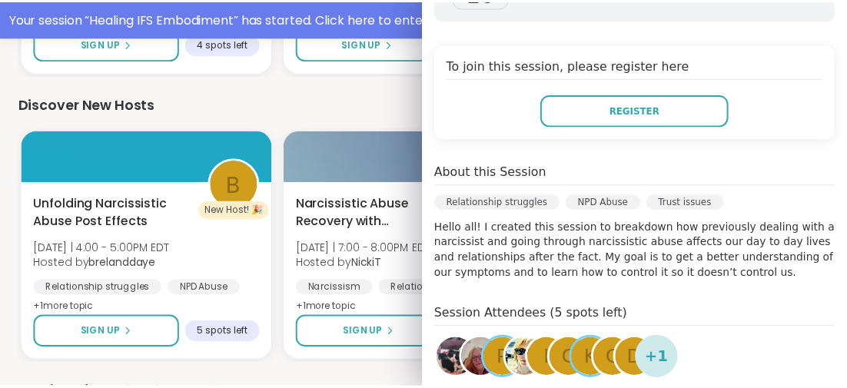
scroll to position [383, 0]
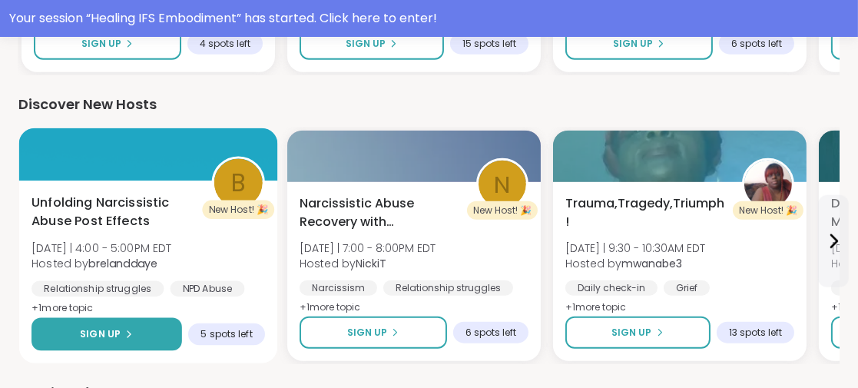
click at [102, 327] on span "Sign Up" at bounding box center [100, 334] width 41 height 14
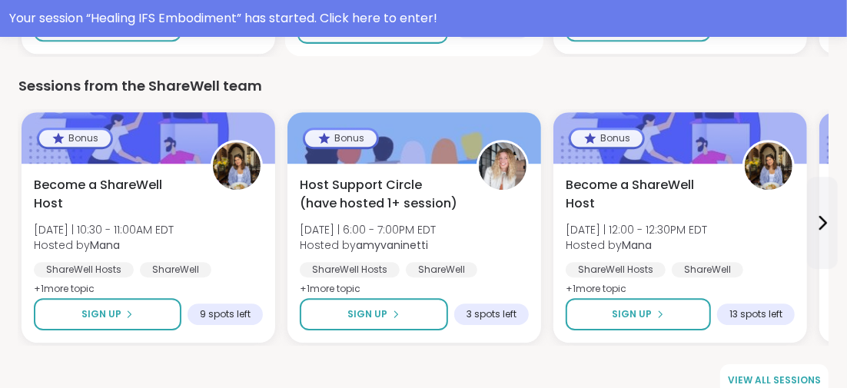
scroll to position [2249, 0]
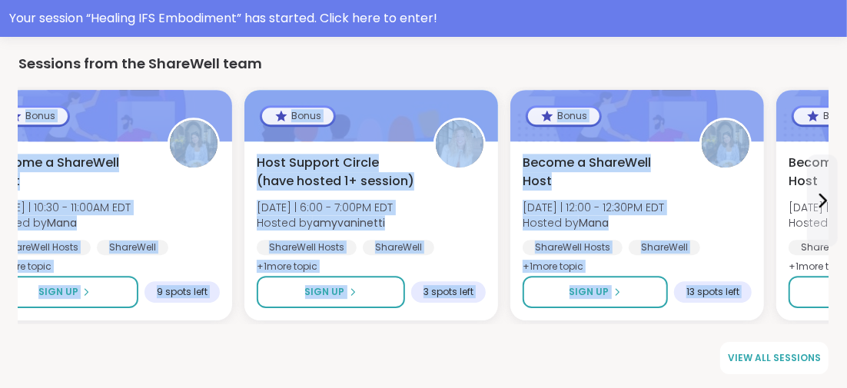
drag, startPoint x: 824, startPoint y: 129, endPoint x: 781, endPoint y: 59, distance: 82.1
click at [781, 59] on div "Sessions from the ShareWell team Bonus Become a ShareWell Host [DATE] | 10:30 -…" at bounding box center [423, 188] width 810 height 270
click at [781, 58] on div "Sessions from the ShareWell team" at bounding box center [423, 64] width 810 height 22
click at [655, 68] on div "Sessions from the ShareWell team" at bounding box center [423, 64] width 810 height 22
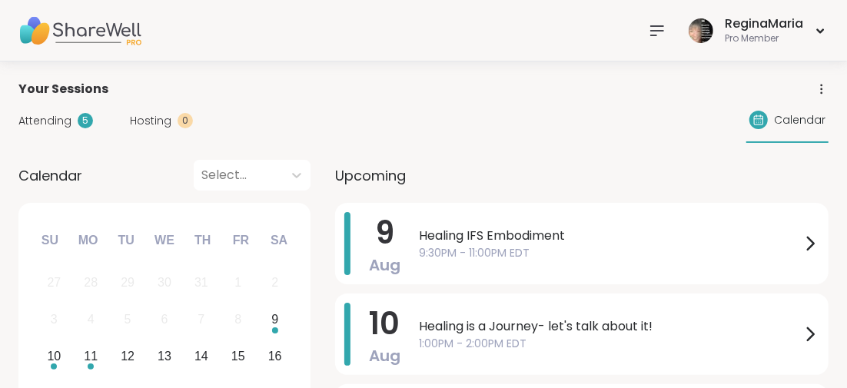
click at [48, 119] on span "Attending" at bounding box center [44, 121] width 53 height 16
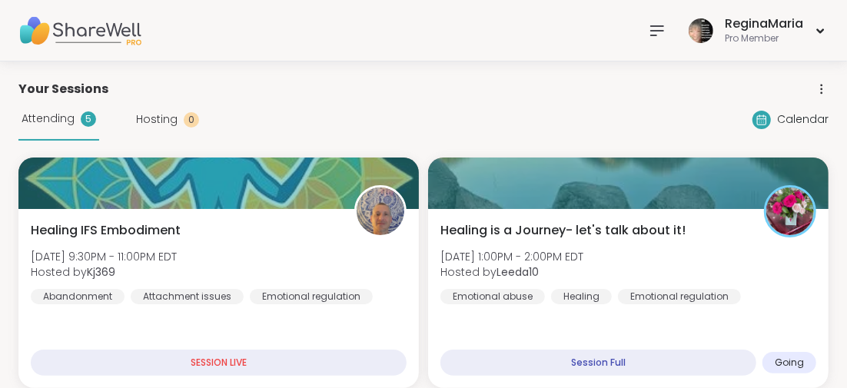
click at [55, 92] on span "Your Sessions" at bounding box center [63, 89] width 90 height 18
click at [657, 30] on icon at bounding box center [657, 30] width 12 height 9
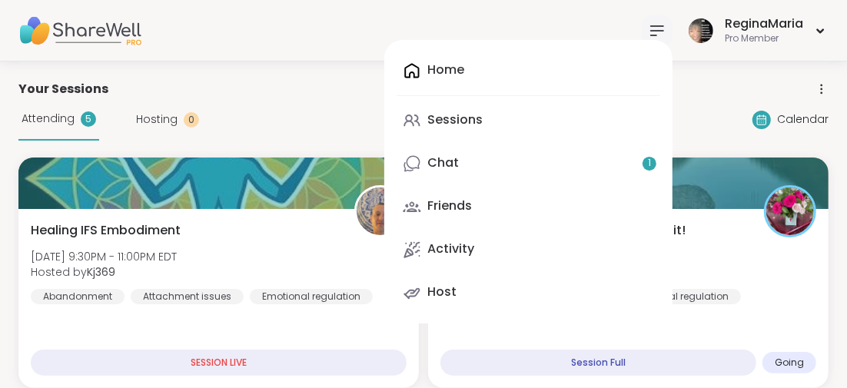
click at [446, 119] on div "Sessions" at bounding box center [454, 119] width 55 height 17
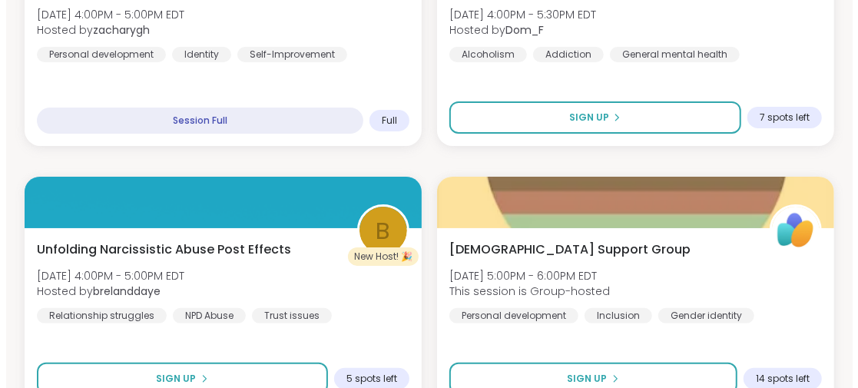
scroll to position [3073, 0]
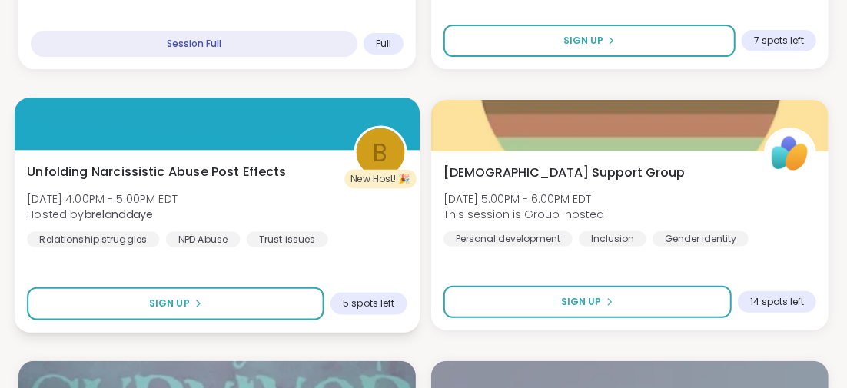
click at [210, 167] on span "Unfolding Narcissistic Abuse Post Effects" at bounding box center [157, 171] width 260 height 18
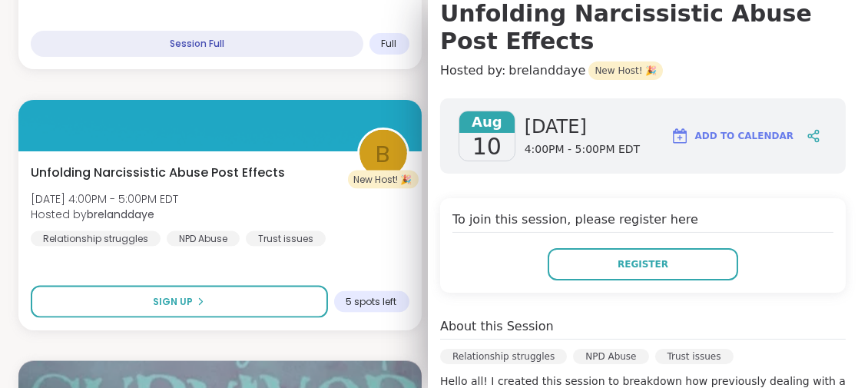
scroll to position [230, 0]
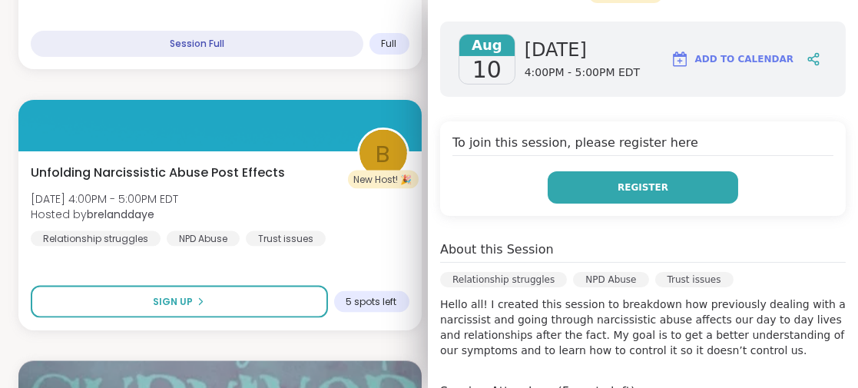
click at [622, 188] on span "Register" at bounding box center [643, 188] width 51 height 14
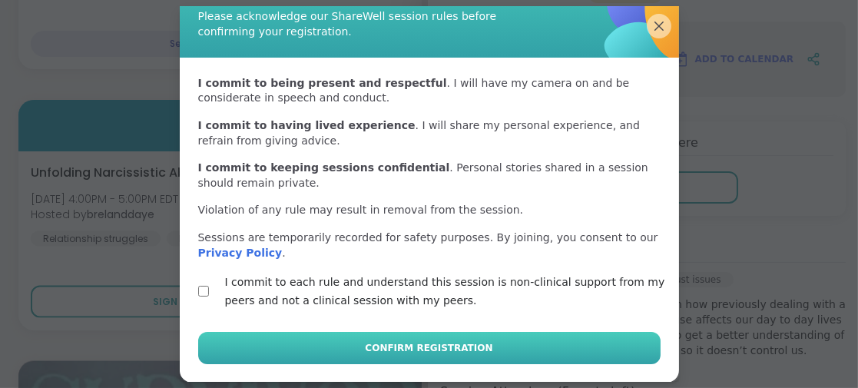
click at [390, 346] on span "Confirm Registration" at bounding box center [429, 348] width 128 height 14
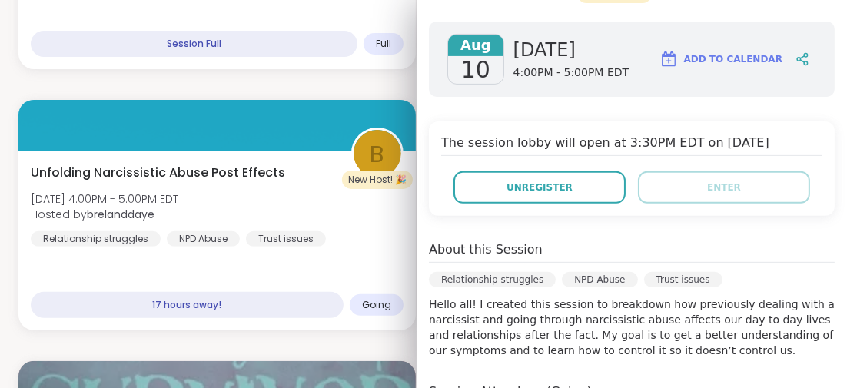
scroll to position [0, 0]
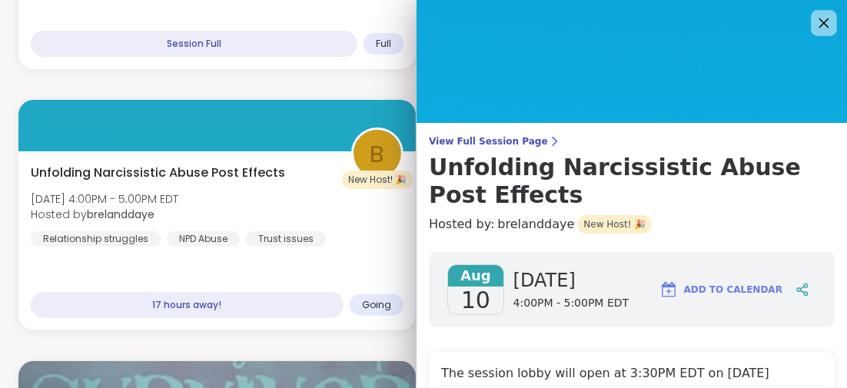
click at [814, 17] on icon at bounding box center [823, 22] width 19 height 19
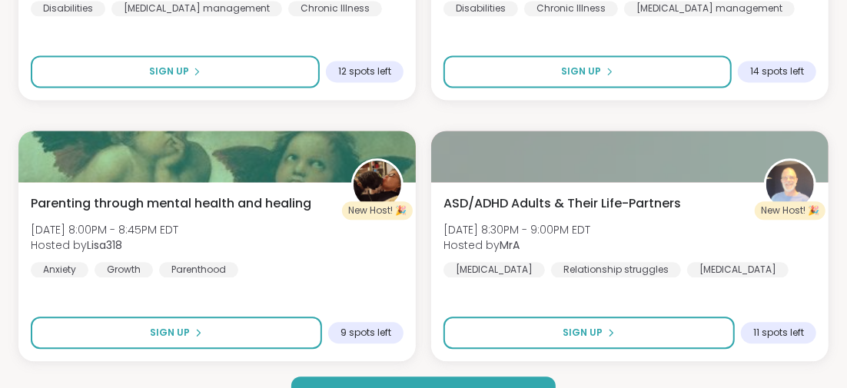
scroll to position [4645, 0]
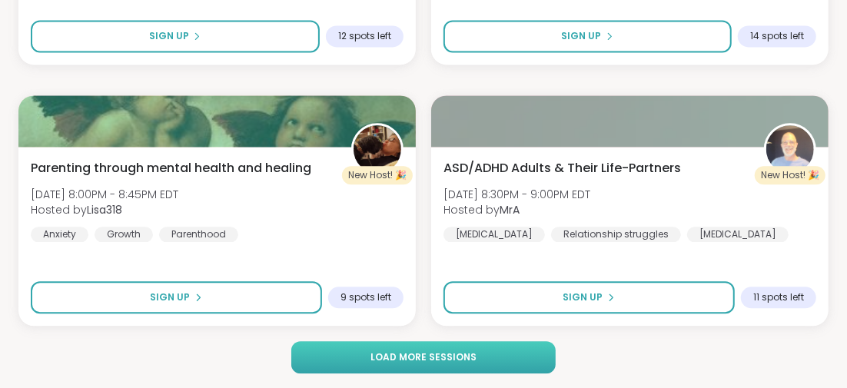
click at [497, 351] on button "Load more sessions" at bounding box center [423, 357] width 264 height 32
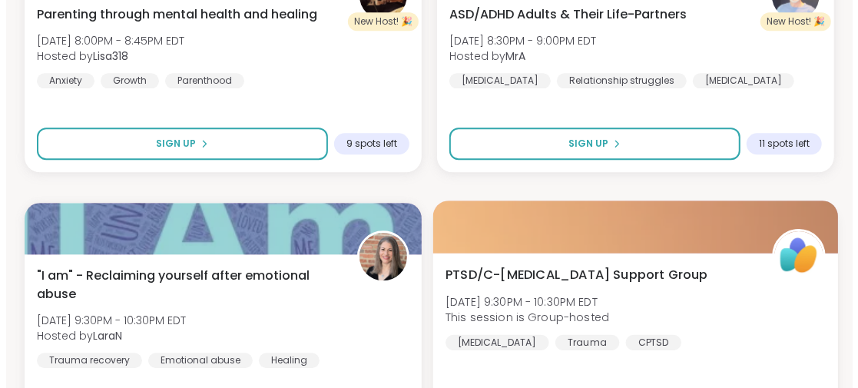
scroll to position [4875, 0]
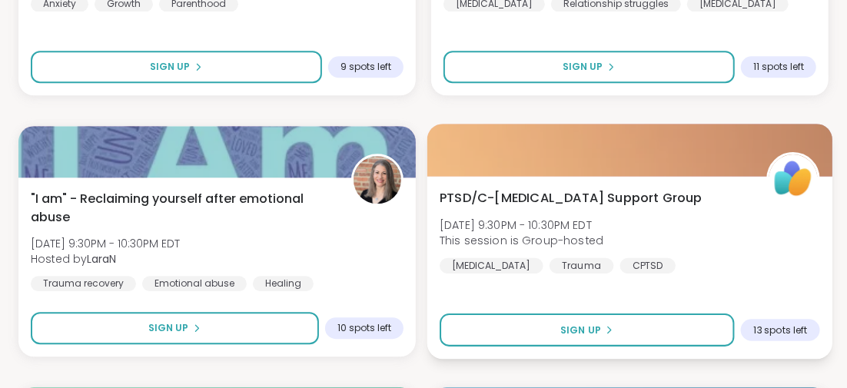
click at [538, 194] on span "PTSD/C-PTSD Support Group" at bounding box center [570, 197] width 263 height 18
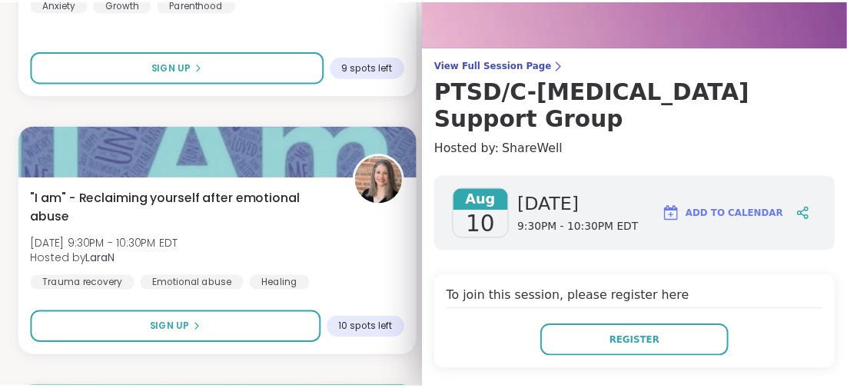
scroll to position [0, 0]
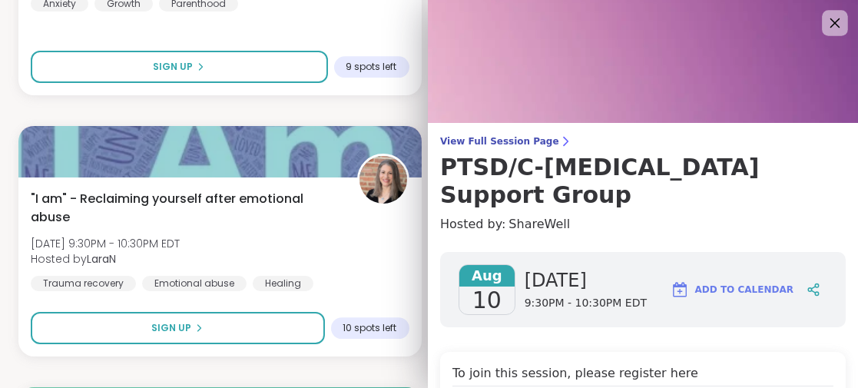
click at [825, 21] on icon at bounding box center [834, 22] width 19 height 19
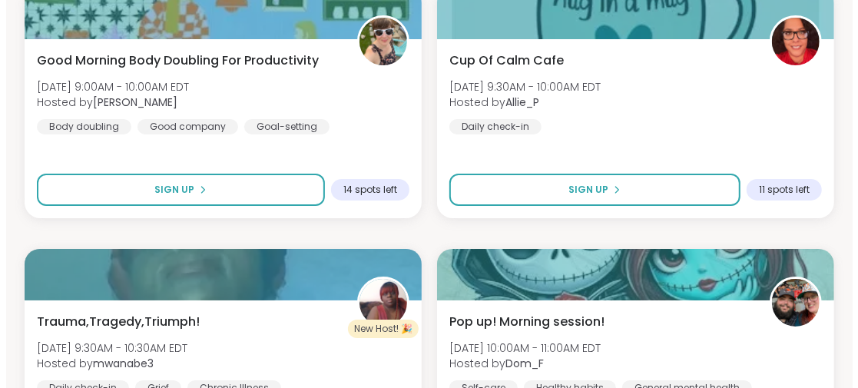
scroll to position [5874, 0]
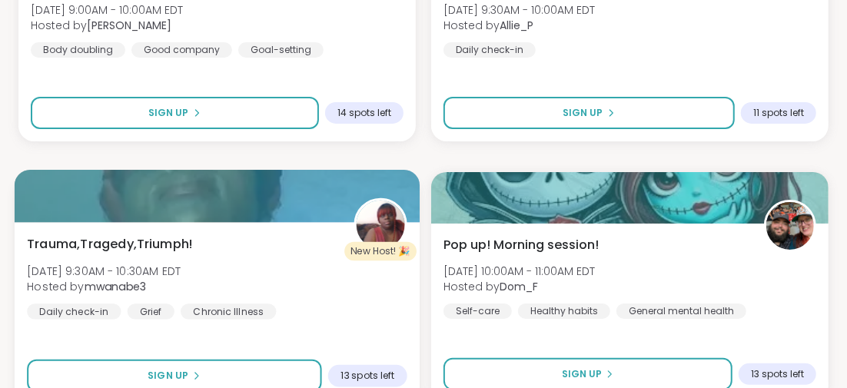
click at [171, 237] on span "Trauma,Tragedy,Triumph!" at bounding box center [110, 243] width 166 height 18
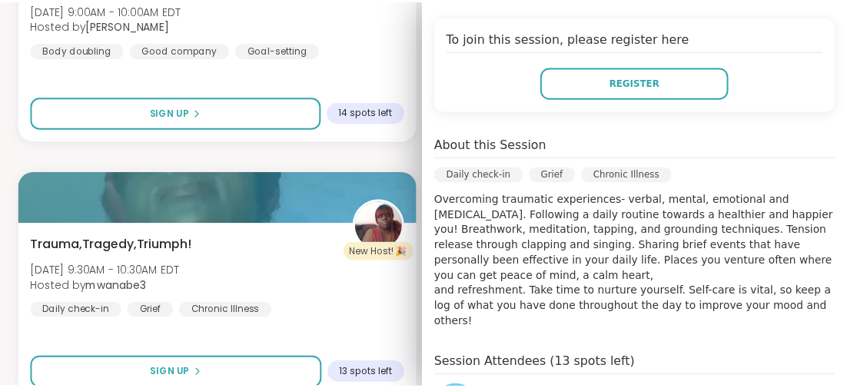
scroll to position [0, 0]
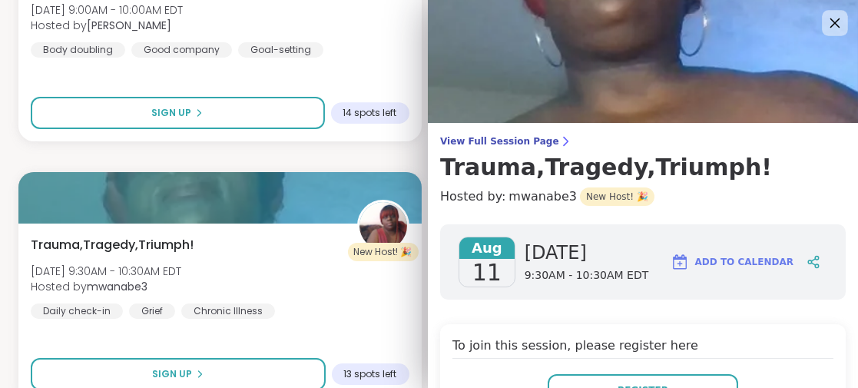
click at [825, 22] on icon at bounding box center [834, 22] width 19 height 19
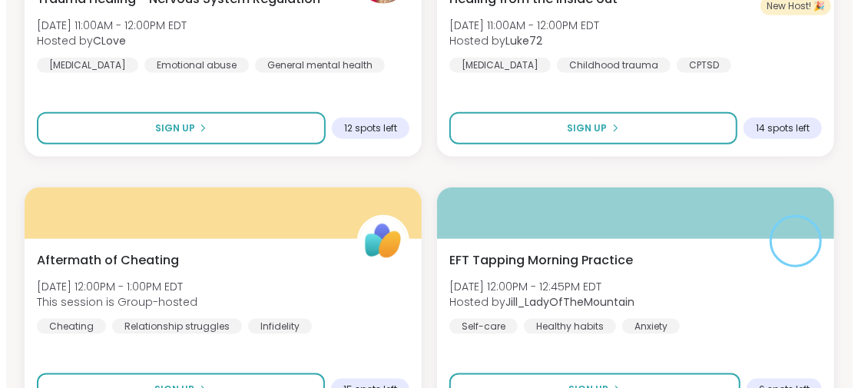
scroll to position [6719, 0]
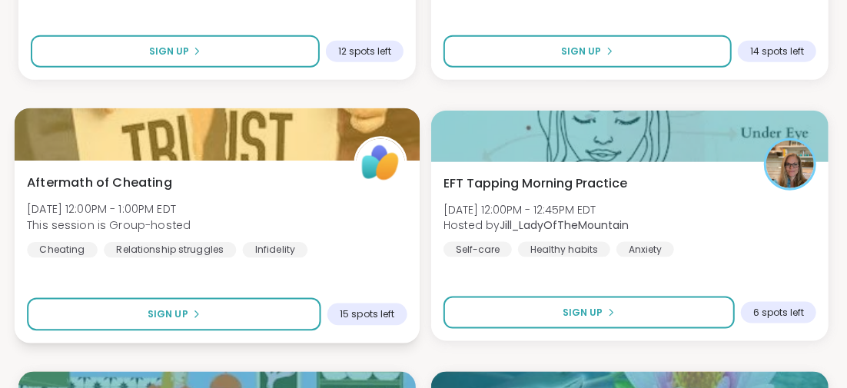
click at [128, 183] on span "Aftermath of Cheating" at bounding box center [99, 182] width 145 height 18
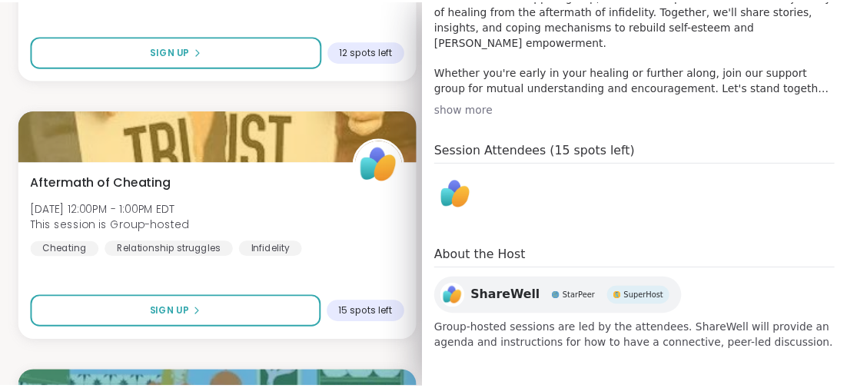
scroll to position [0, 0]
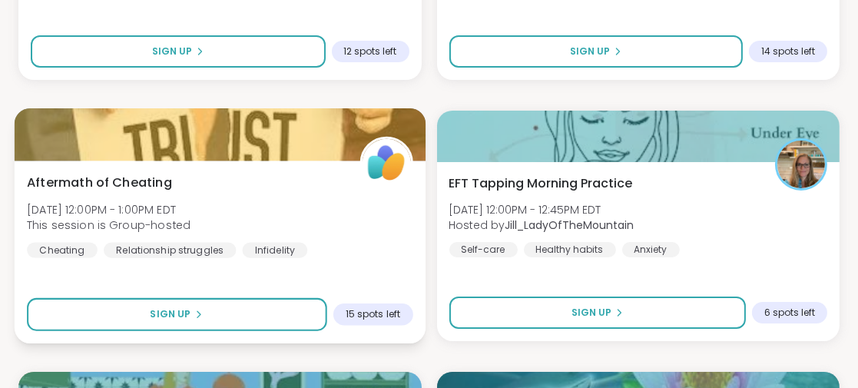
click at [351, 214] on div "Aftermath of Cheating Mon, Aug 11 | 12:00PM - 1:00PM EDT This session is Group-…" at bounding box center [220, 215] width 386 height 85
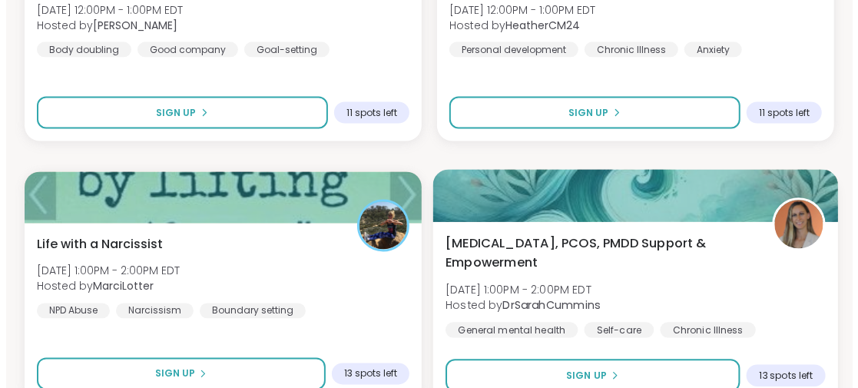
scroll to position [7257, 0]
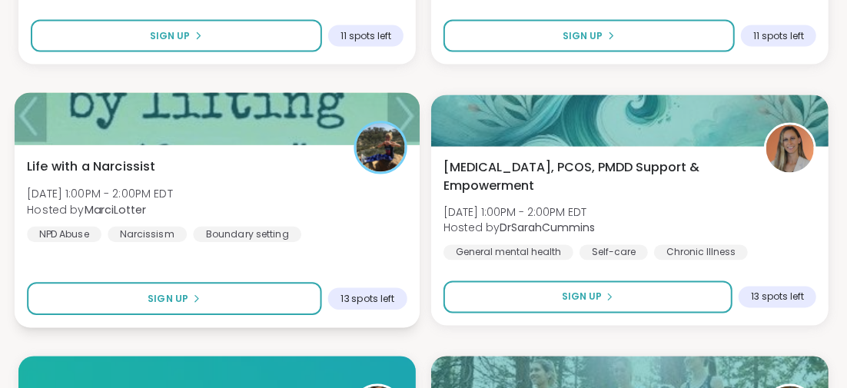
click at [142, 161] on span "Life with a Narcissist" at bounding box center [91, 166] width 128 height 18
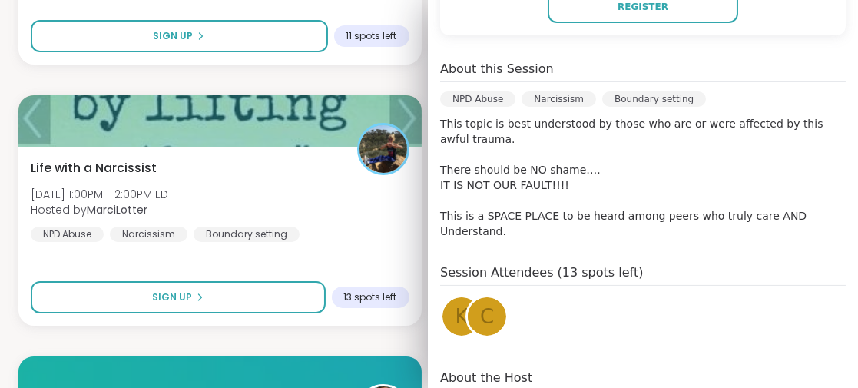
scroll to position [76, 0]
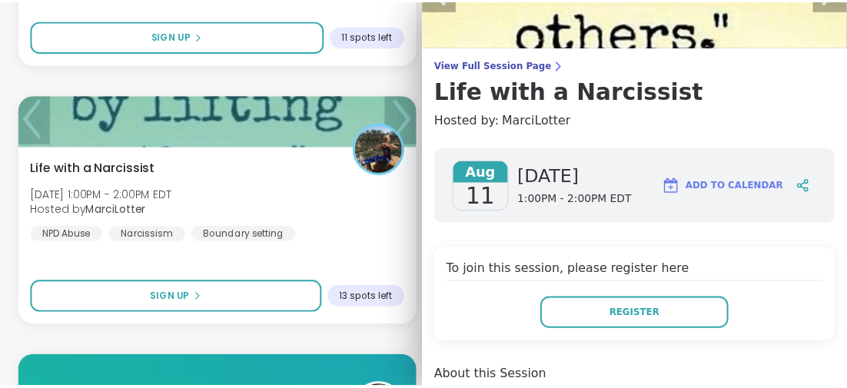
scroll to position [0, 0]
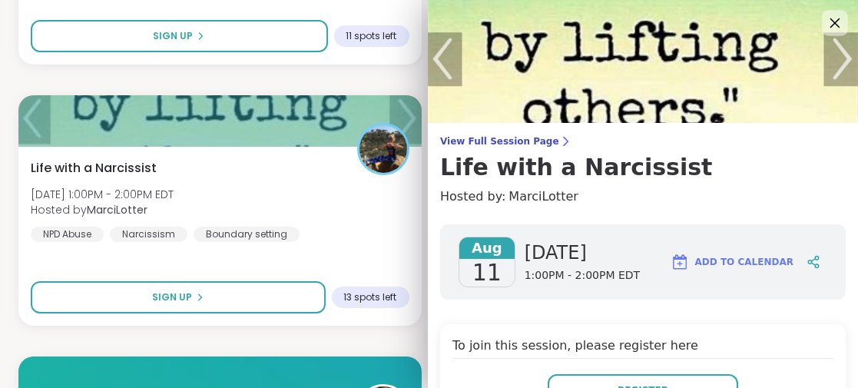
click at [825, 21] on icon at bounding box center [834, 22] width 19 height 19
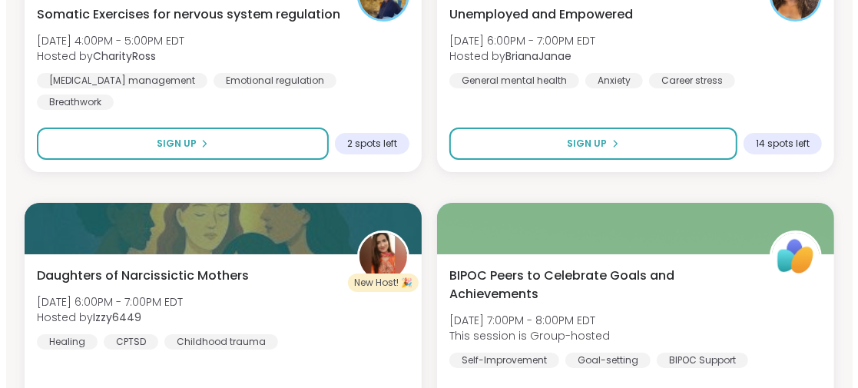
scroll to position [8794, 0]
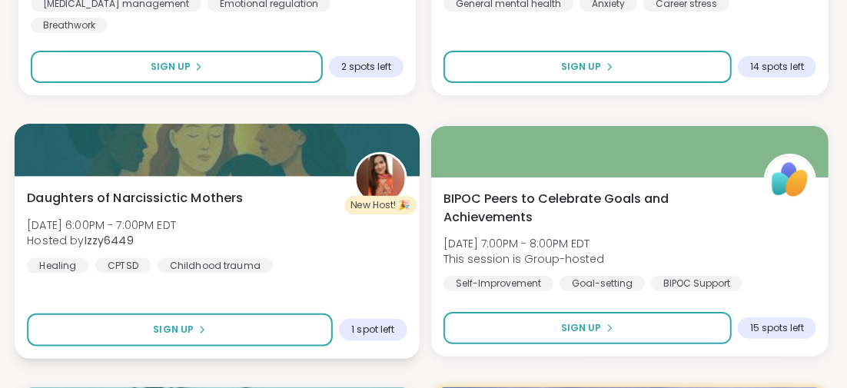
click at [212, 194] on span "Daughters of Narcissictic Mothers" at bounding box center [135, 197] width 217 height 18
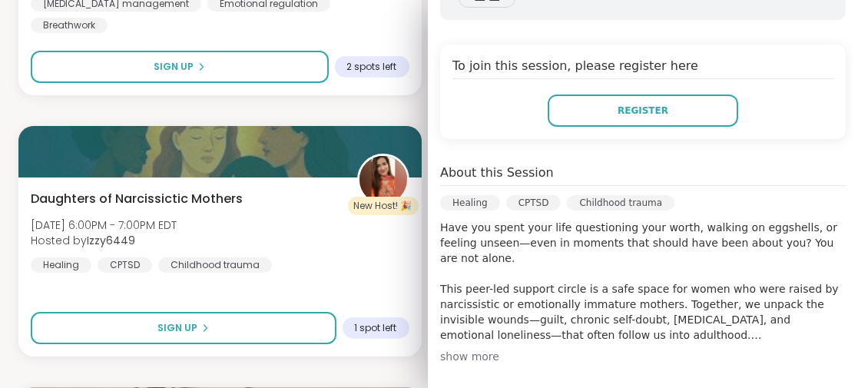
scroll to position [230, 0]
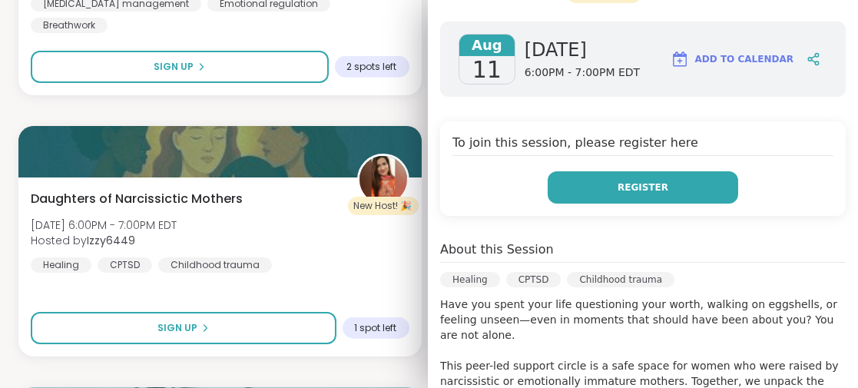
click at [587, 171] on button "Register" at bounding box center [643, 187] width 191 height 32
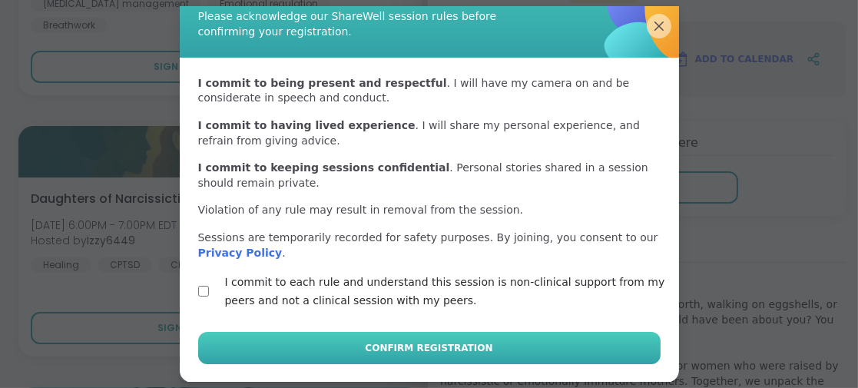
click at [450, 348] on span "Confirm Registration" at bounding box center [429, 348] width 128 height 14
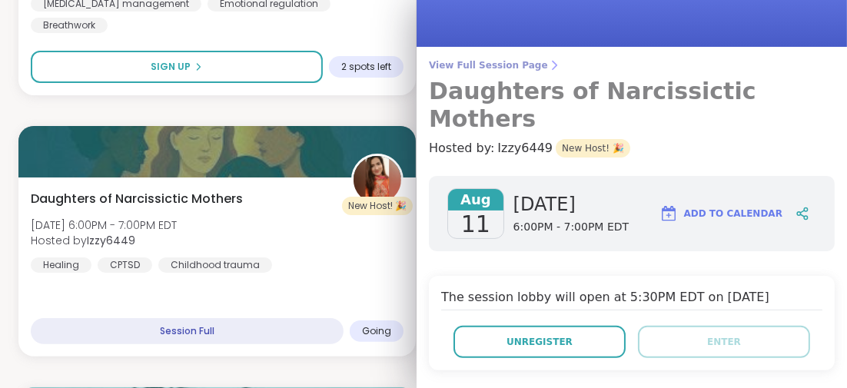
scroll to position [0, 0]
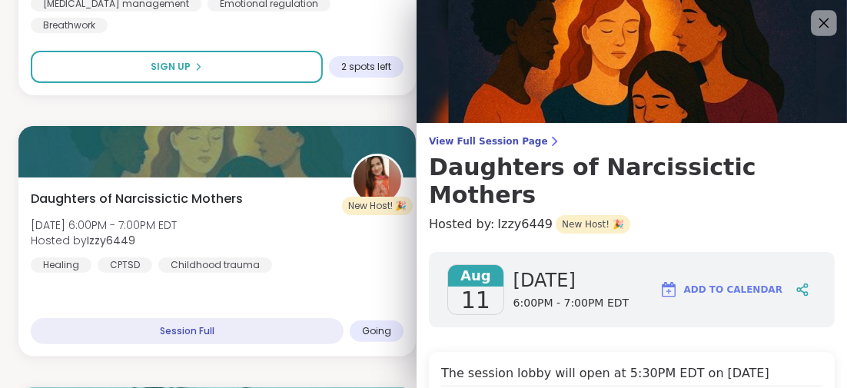
click at [814, 22] on icon at bounding box center [823, 22] width 19 height 19
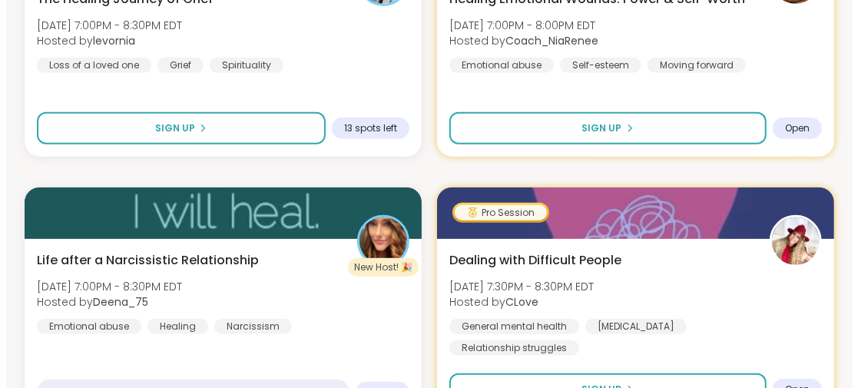
scroll to position [9331, 0]
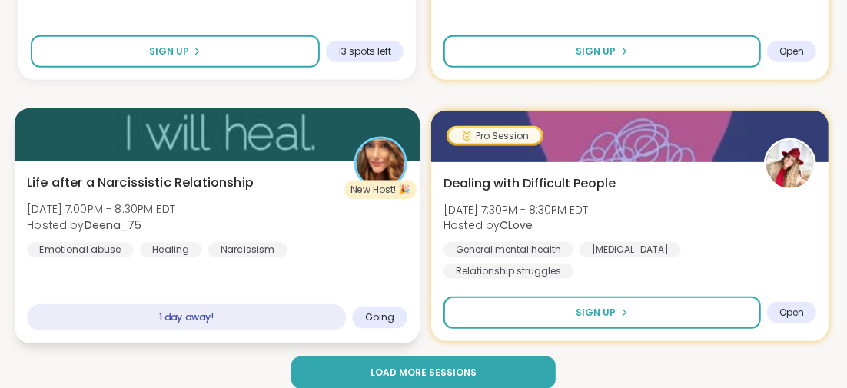
click at [204, 179] on span "Life after a Narcissistic Relationship" at bounding box center [140, 182] width 227 height 18
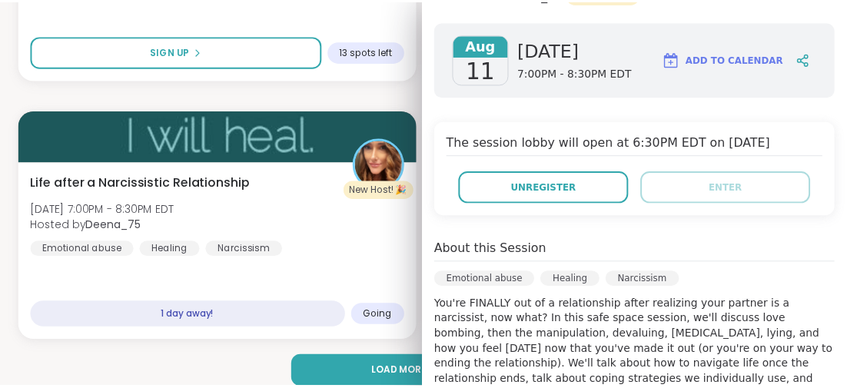
scroll to position [154, 0]
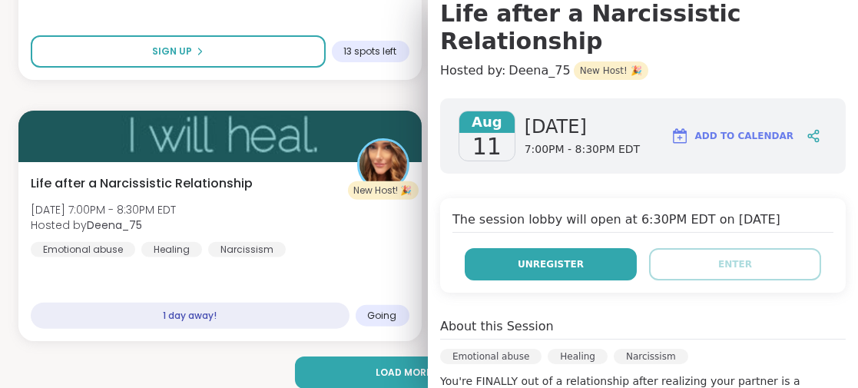
click at [555, 248] on button "Unregister" at bounding box center [551, 264] width 172 height 32
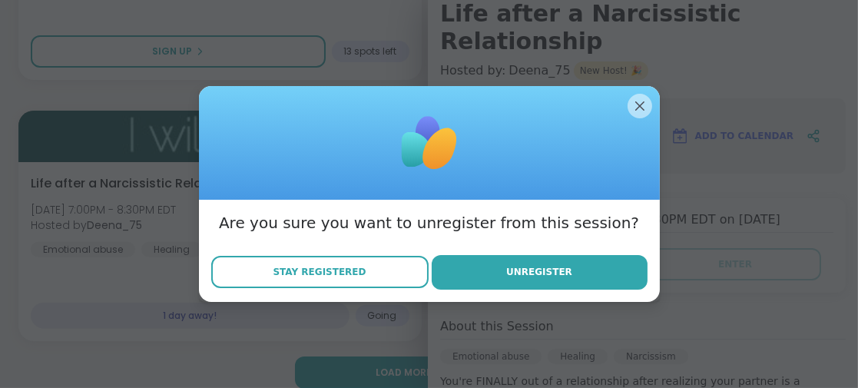
click at [323, 271] on span "Stay Registered" at bounding box center [319, 272] width 93 height 14
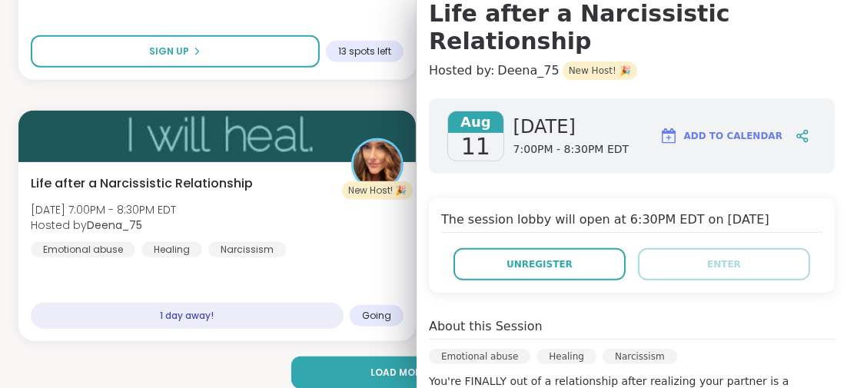
scroll to position [0, 0]
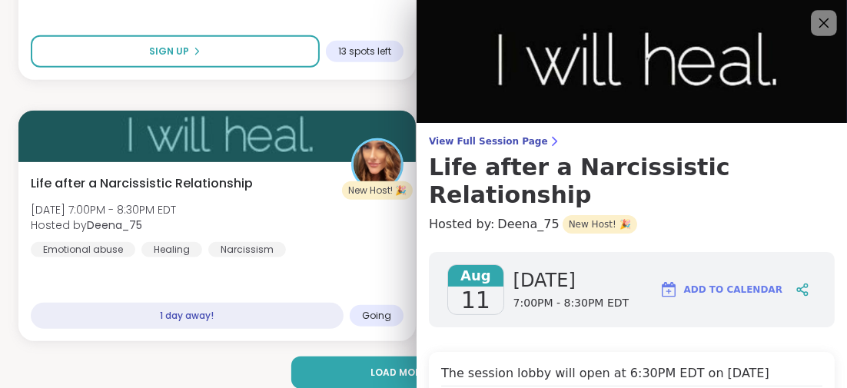
click at [814, 18] on icon at bounding box center [823, 22] width 19 height 19
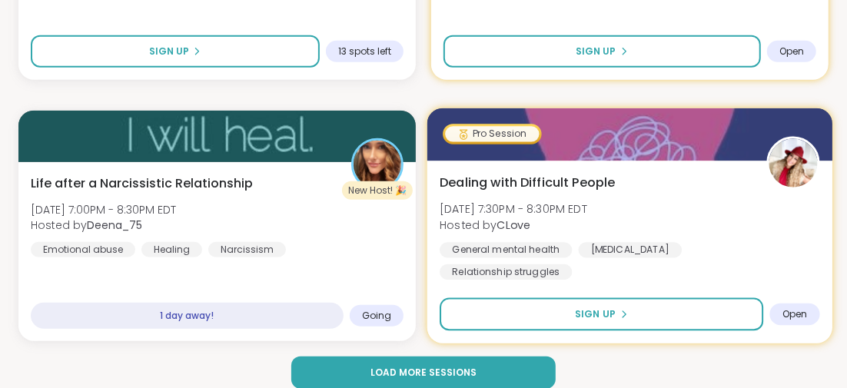
scroll to position [9347, 0]
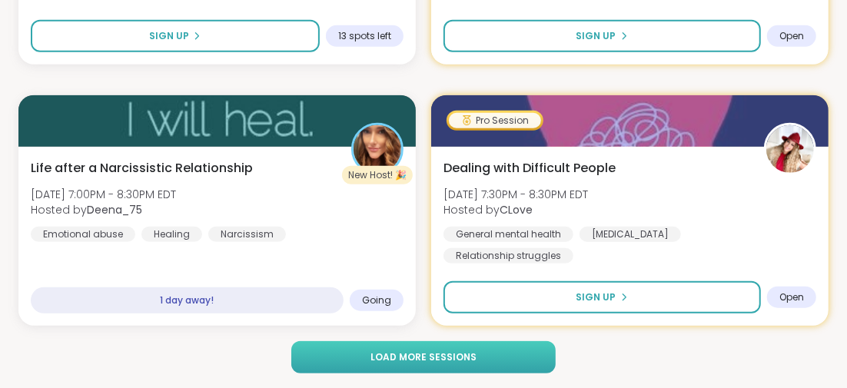
click at [382, 353] on span "Load more sessions" at bounding box center [423, 357] width 106 height 14
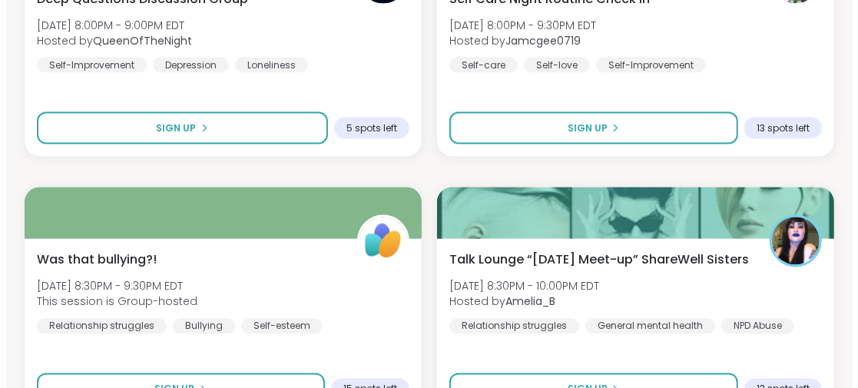
scroll to position [10115, 0]
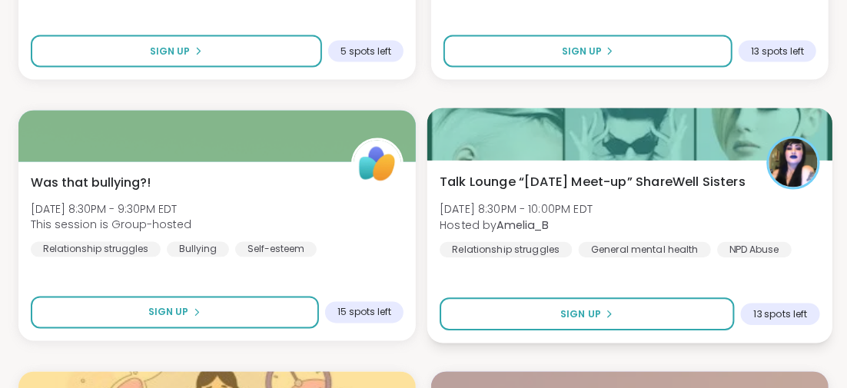
click at [529, 185] on span "Talk Lounge “Monday Meet-up” ShareWell Sisters" at bounding box center [592, 182] width 306 height 18
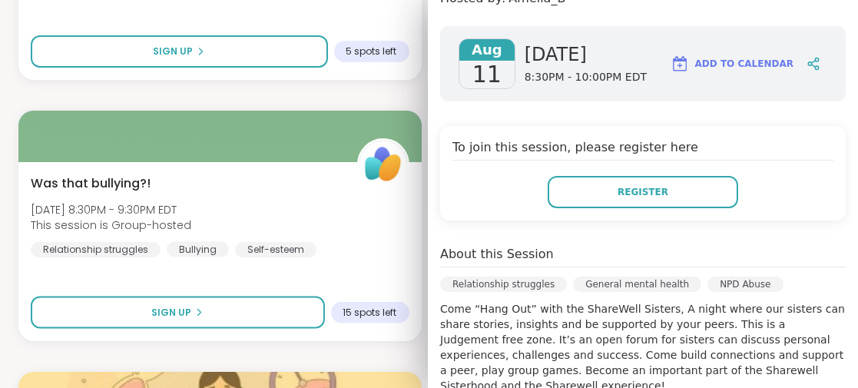
scroll to position [149, 0]
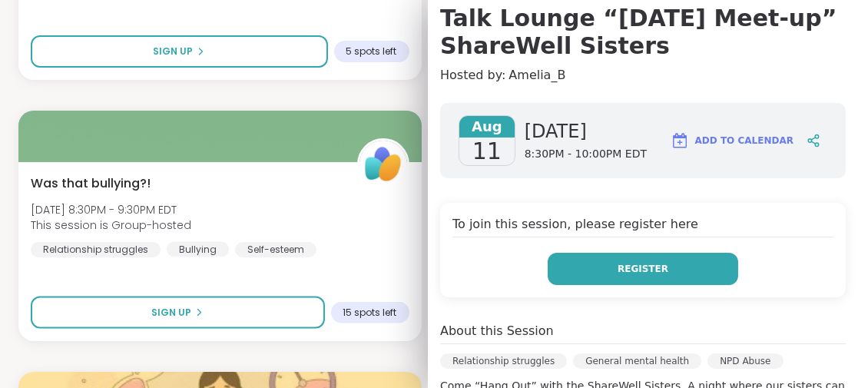
click at [618, 267] on span "Register" at bounding box center [643, 269] width 51 height 14
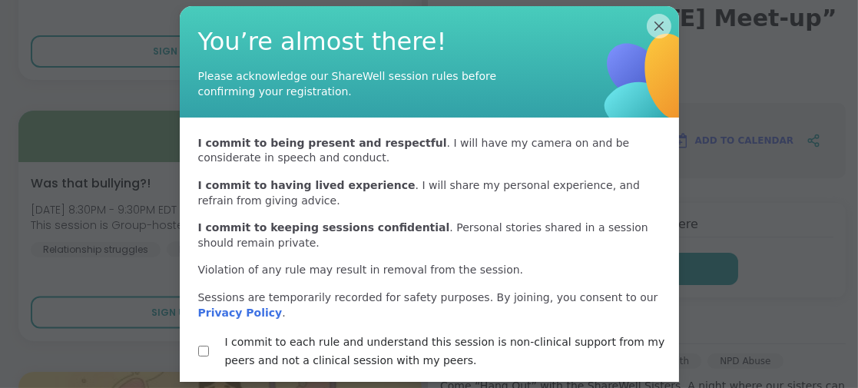
scroll to position [60, 0]
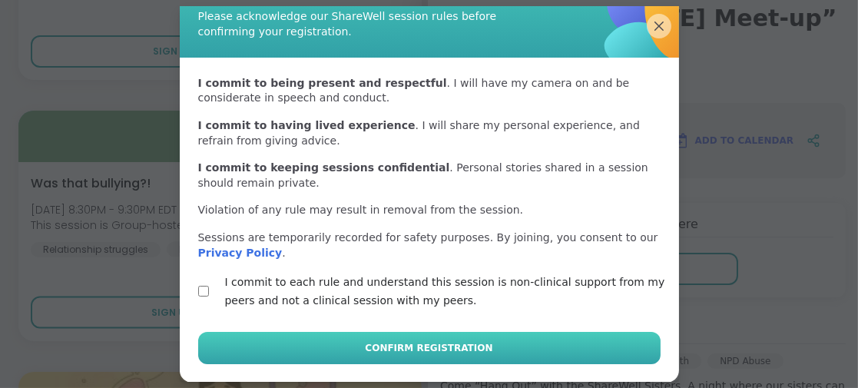
click at [385, 346] on span "Confirm Registration" at bounding box center [429, 348] width 128 height 14
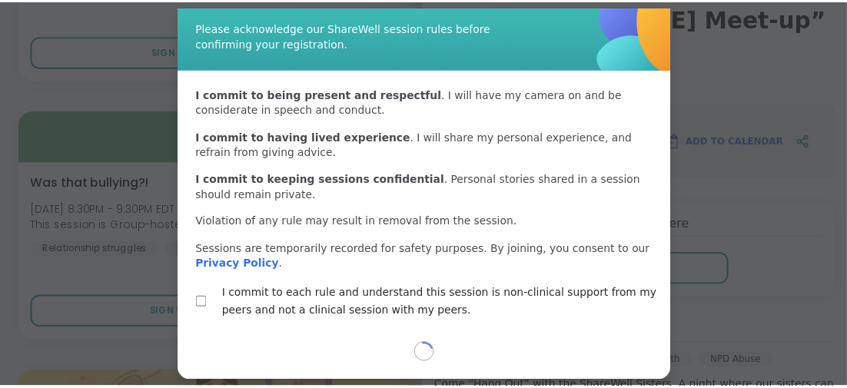
scroll to position [48, 0]
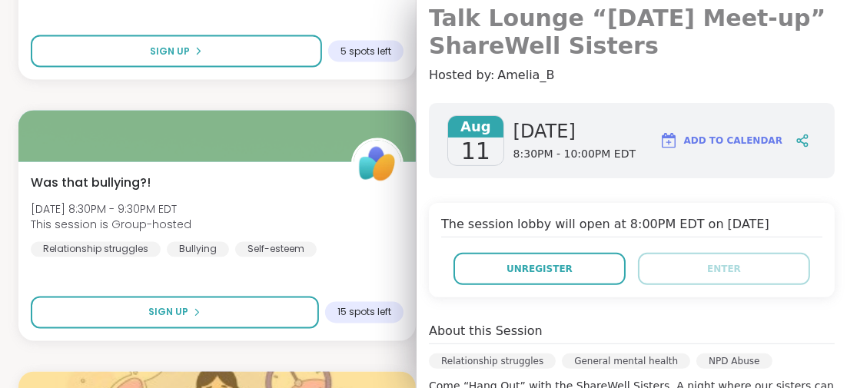
drag, startPoint x: 631, startPoint y: 22, endPoint x: 628, endPoint y: 32, distance: 10.4
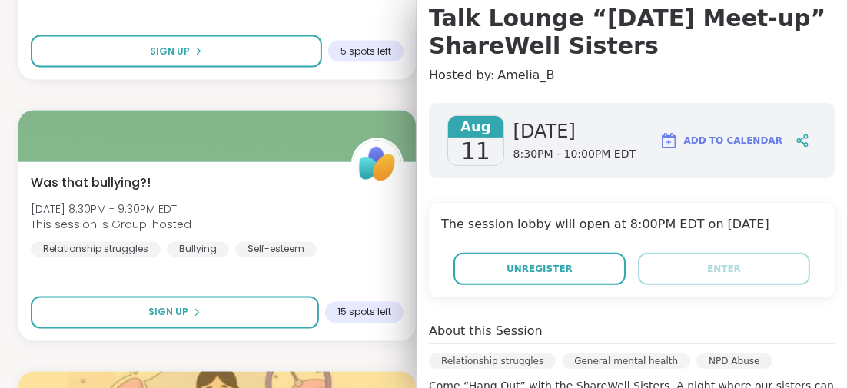
scroll to position [0, 0]
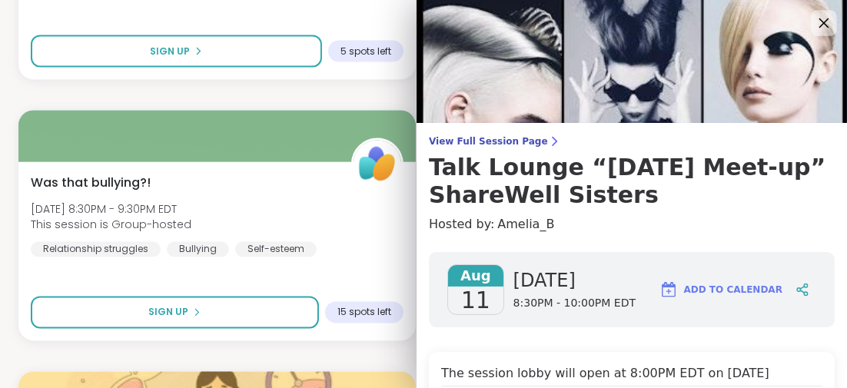
click at [819, 19] on icon at bounding box center [824, 23] width 10 height 10
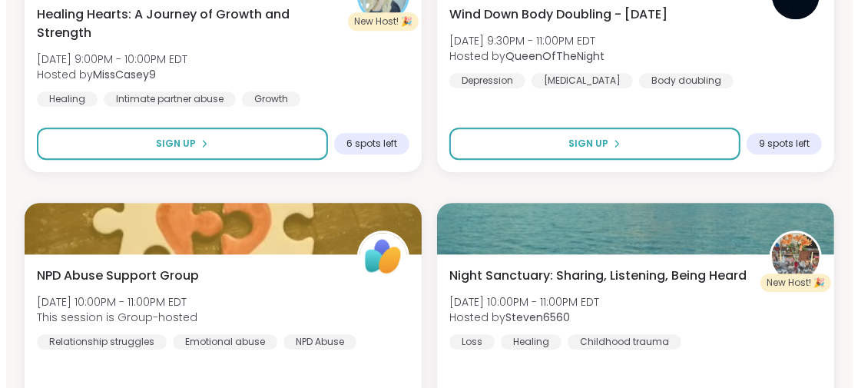
scroll to position [10883, 0]
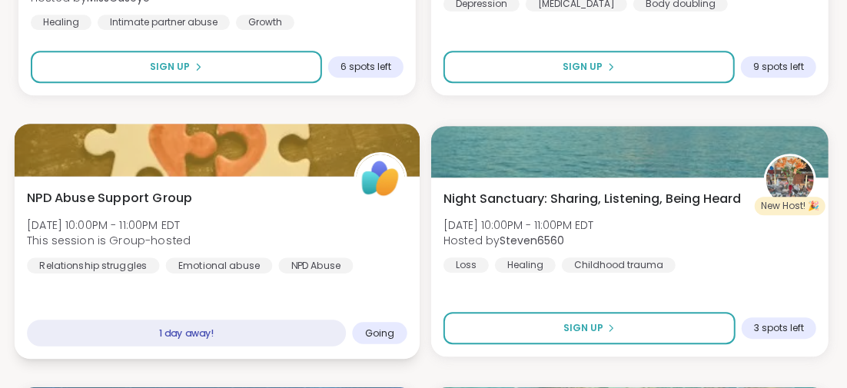
click at [158, 194] on span "NPD Abuse Support Group" at bounding box center [109, 197] width 165 height 18
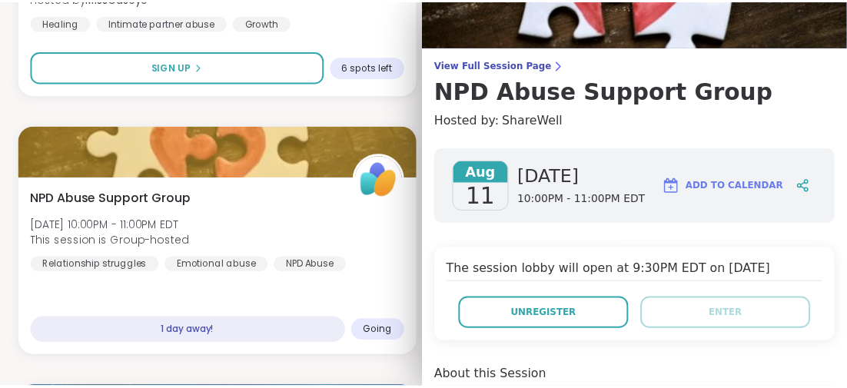
scroll to position [0, 0]
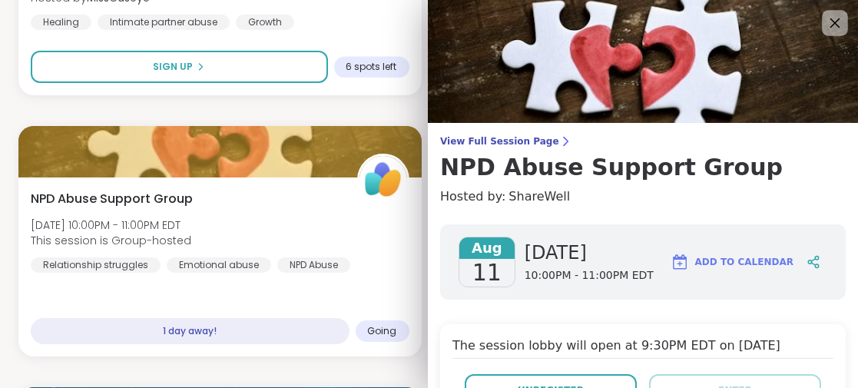
click at [825, 16] on icon at bounding box center [834, 22] width 19 height 19
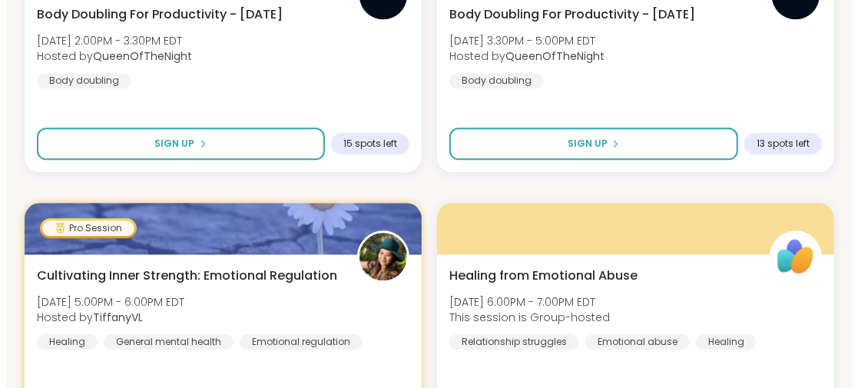
scroll to position [13495, 0]
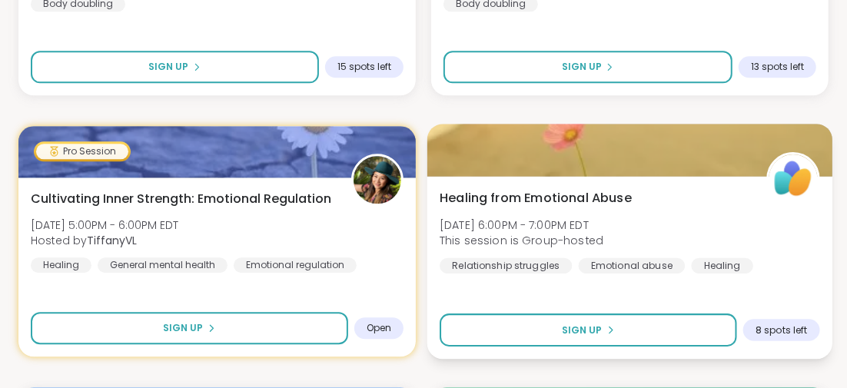
click at [568, 195] on span "Healing from Emotional Abuse" at bounding box center [535, 197] width 192 height 18
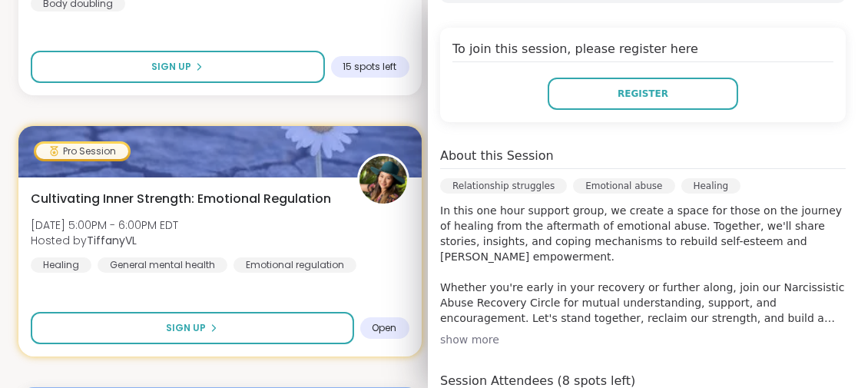
scroll to position [220, 0]
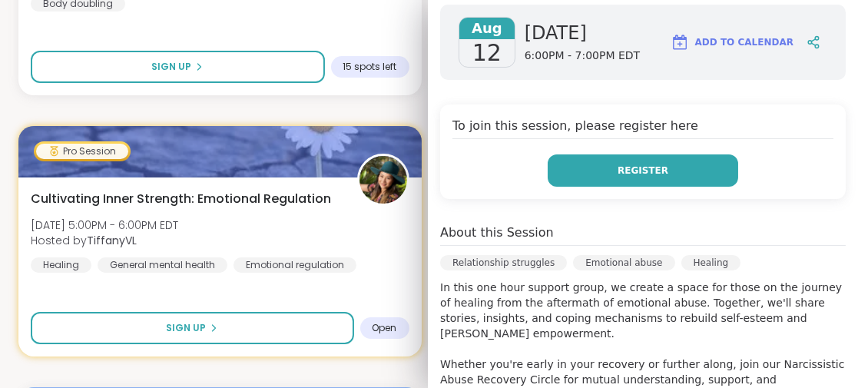
click at [596, 177] on button "Register" at bounding box center [643, 170] width 191 height 32
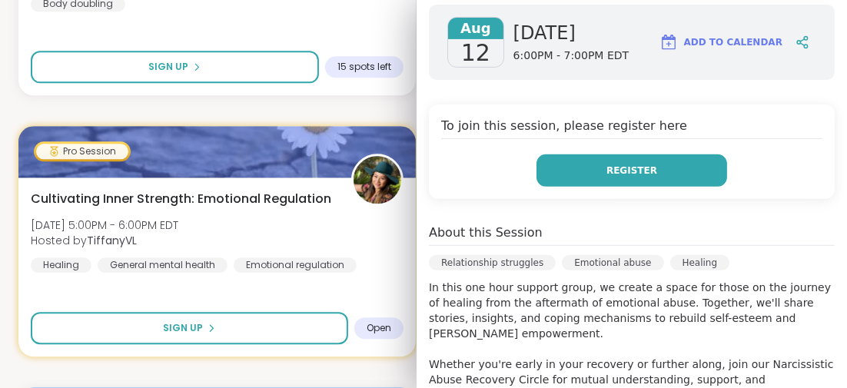
click at [605, 167] on button "Register" at bounding box center [631, 170] width 191 height 32
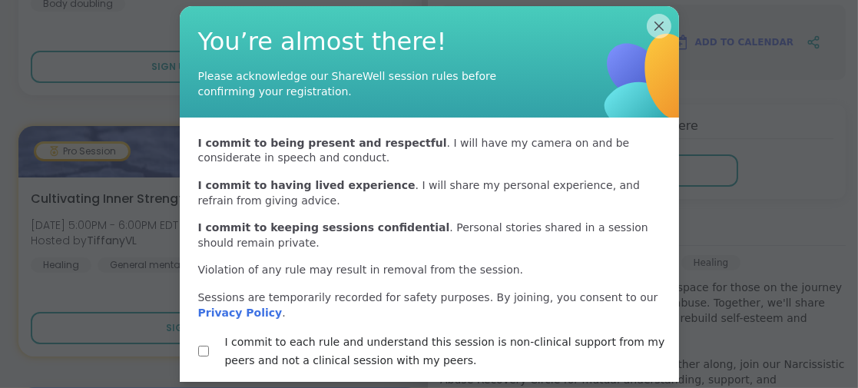
scroll to position [60, 0]
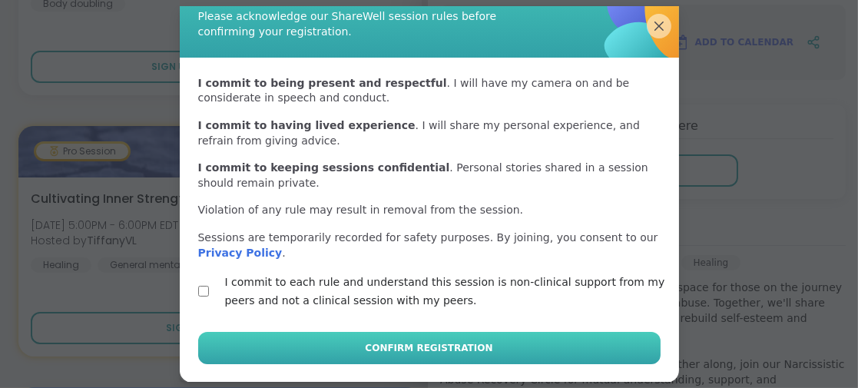
click at [327, 348] on button "Confirm Registration" at bounding box center [429, 348] width 462 height 32
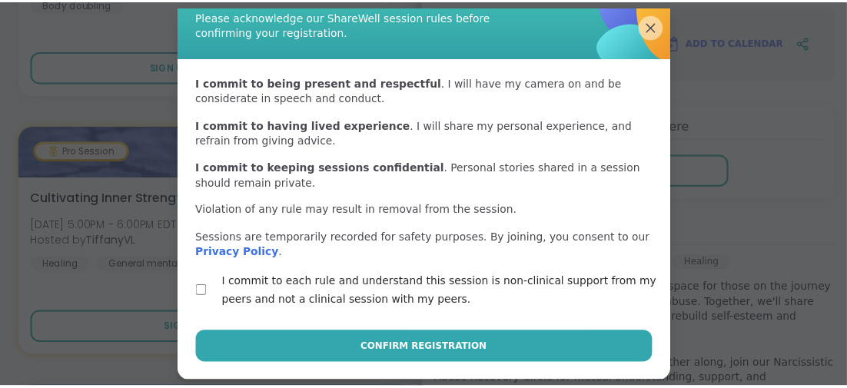
scroll to position [48, 0]
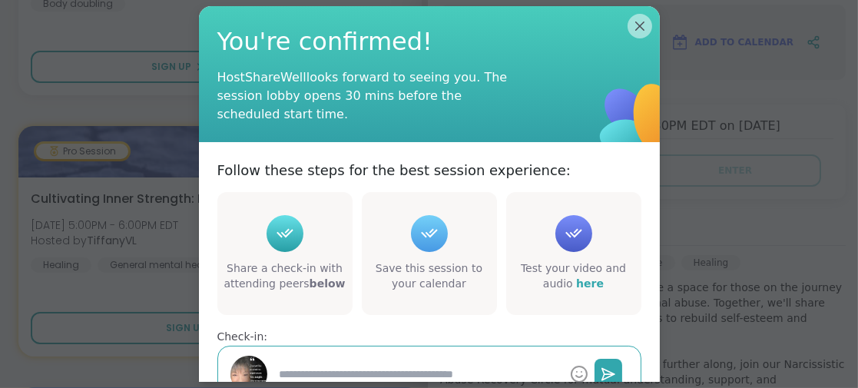
type textarea "*"
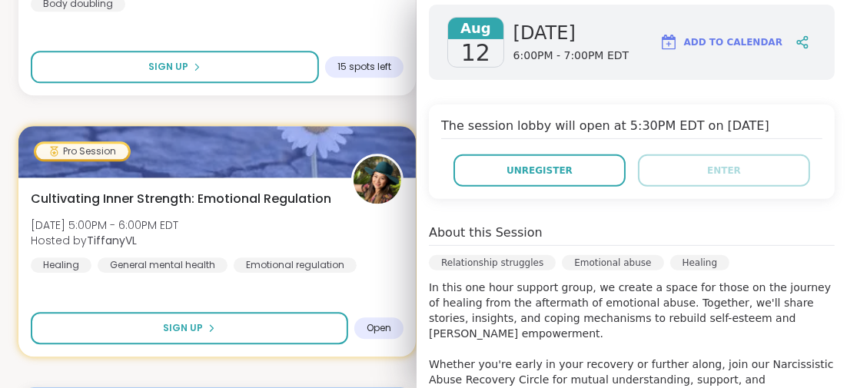
scroll to position [0, 0]
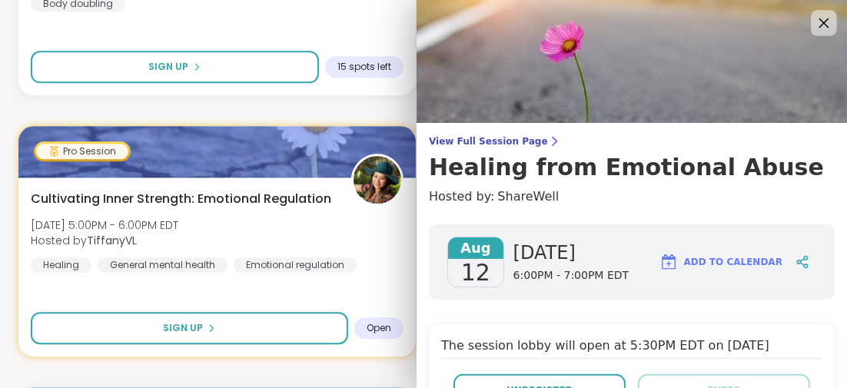
click at [814, 22] on icon at bounding box center [823, 22] width 19 height 19
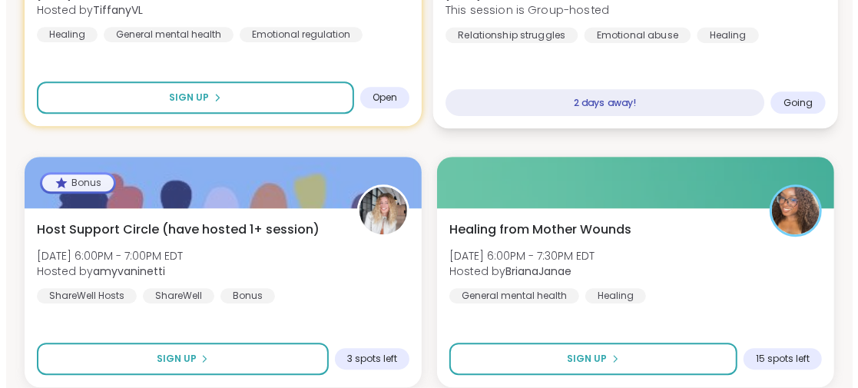
scroll to position [13803, 0]
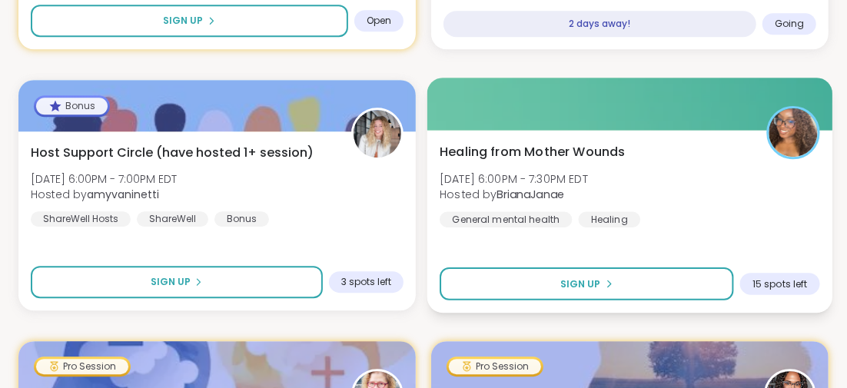
click at [567, 151] on span "Healing from Mother Wounds" at bounding box center [532, 151] width 186 height 18
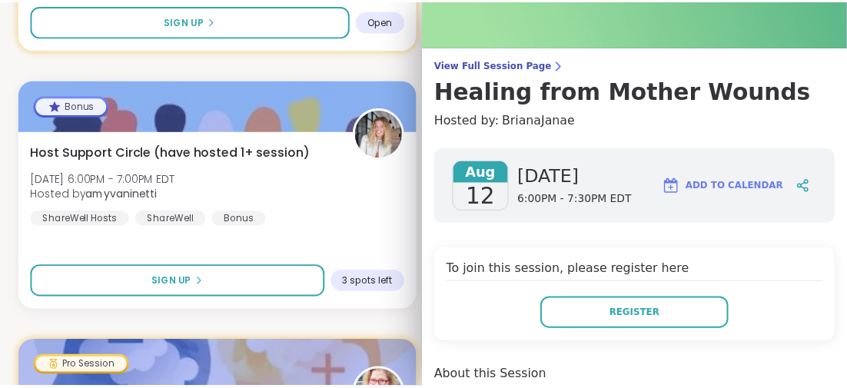
scroll to position [0, 0]
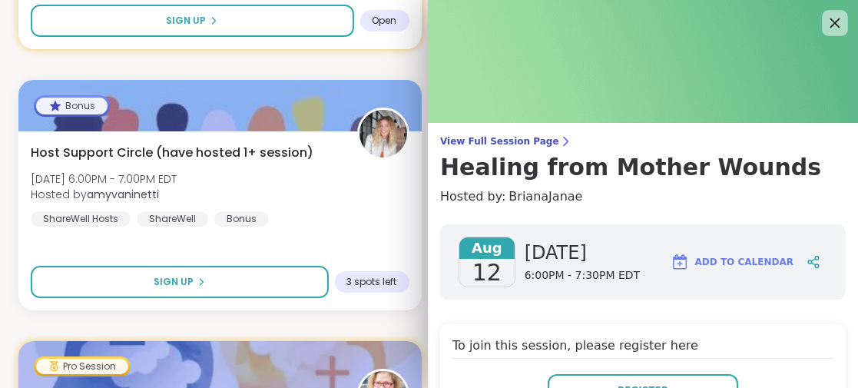
click at [825, 17] on icon at bounding box center [834, 22] width 19 height 19
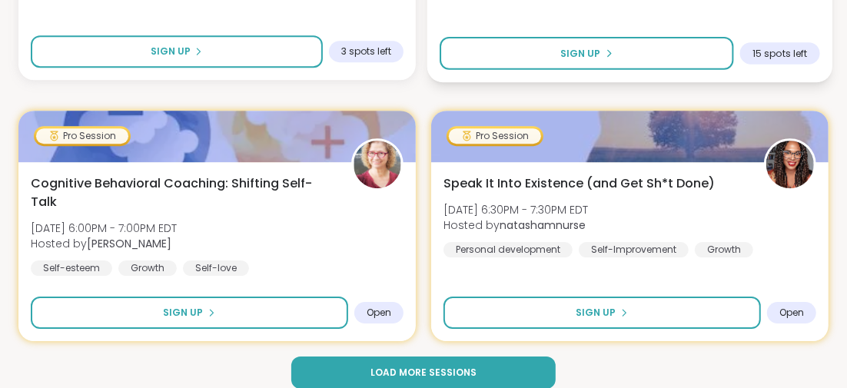
scroll to position [14048, 0]
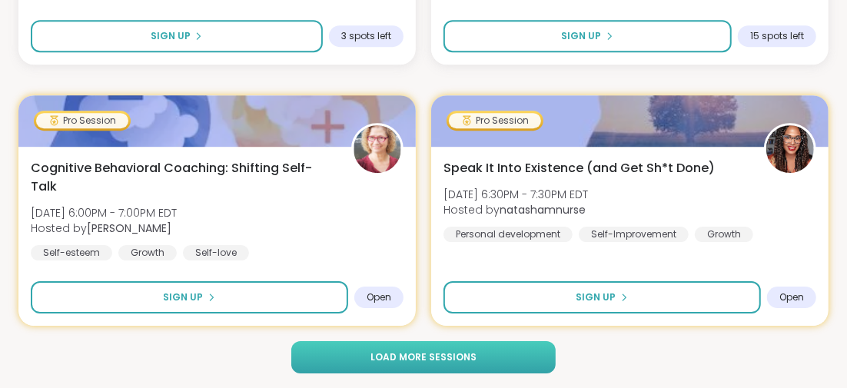
click at [475, 350] on button "Load more sessions" at bounding box center [423, 357] width 264 height 32
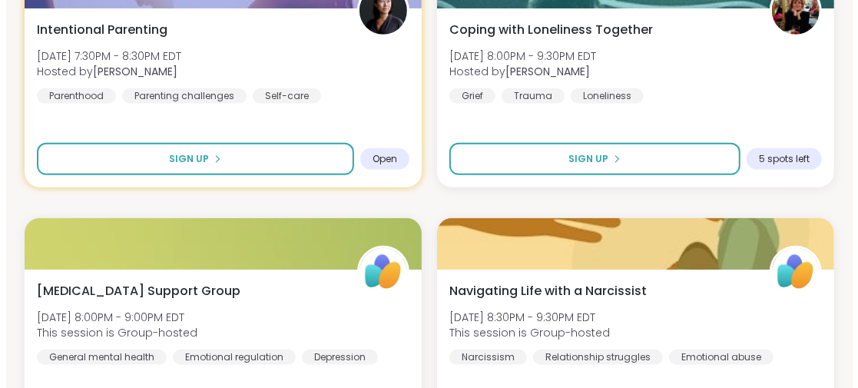
scroll to position [15047, 0]
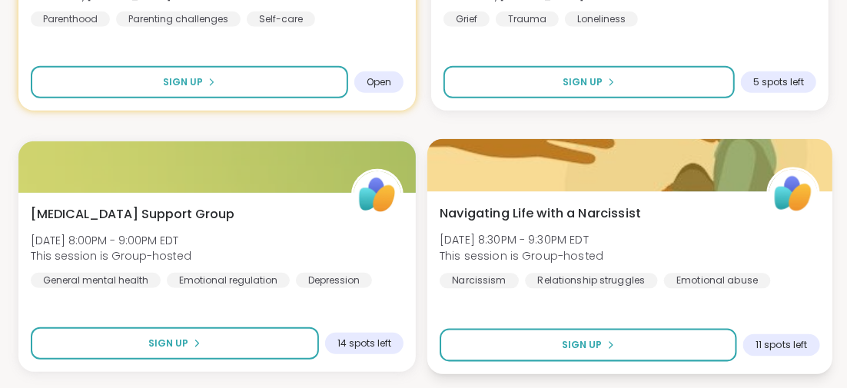
click at [536, 211] on span "Navigating Life with a Narcissist" at bounding box center [539, 213] width 201 height 18
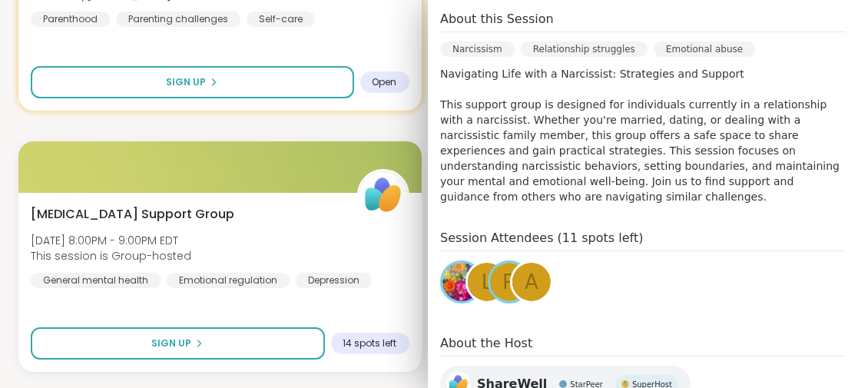
scroll to position [154, 0]
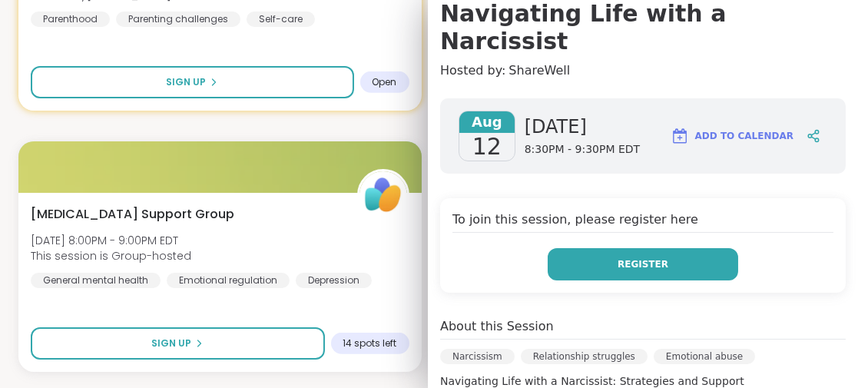
click at [588, 248] on button "Register" at bounding box center [643, 264] width 191 height 32
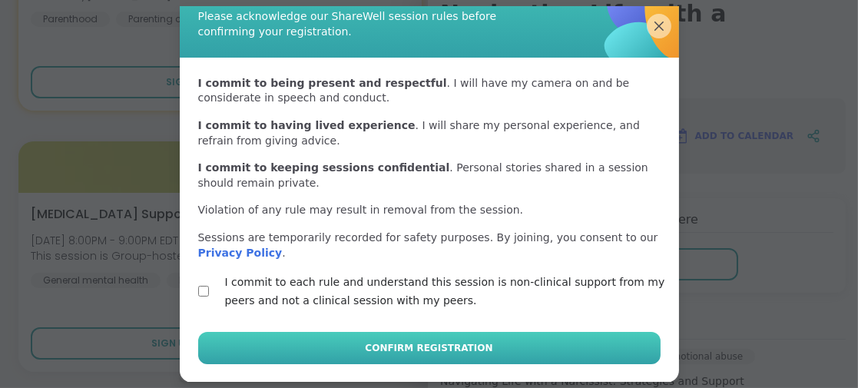
click at [438, 345] on span "Confirm Registration" at bounding box center [429, 348] width 128 height 14
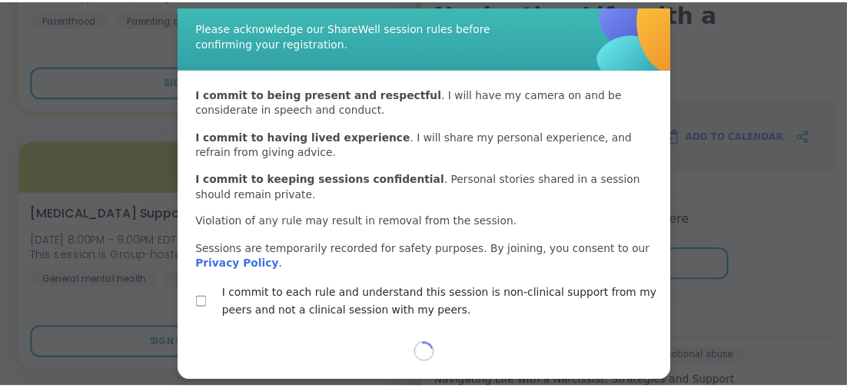
scroll to position [48, 0]
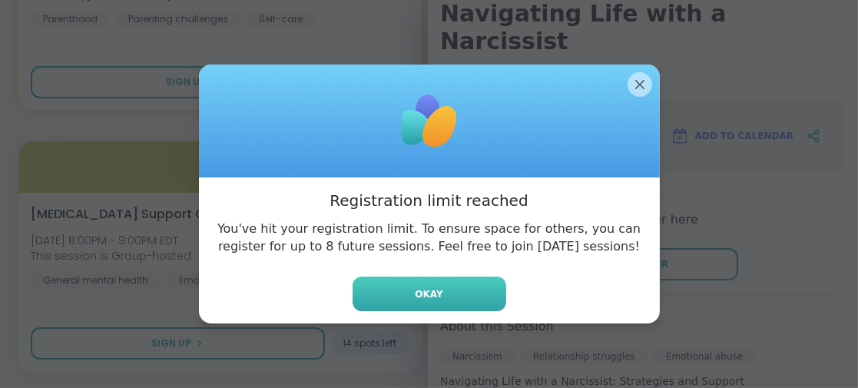
click at [415, 291] on span "Okay" at bounding box center [429, 294] width 28 height 14
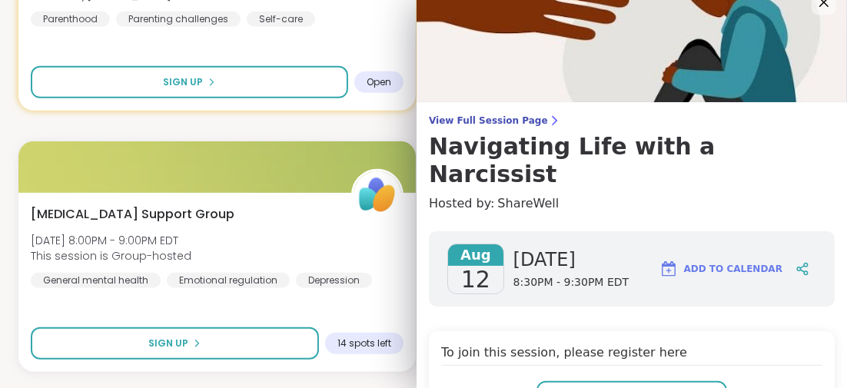
scroll to position [0, 0]
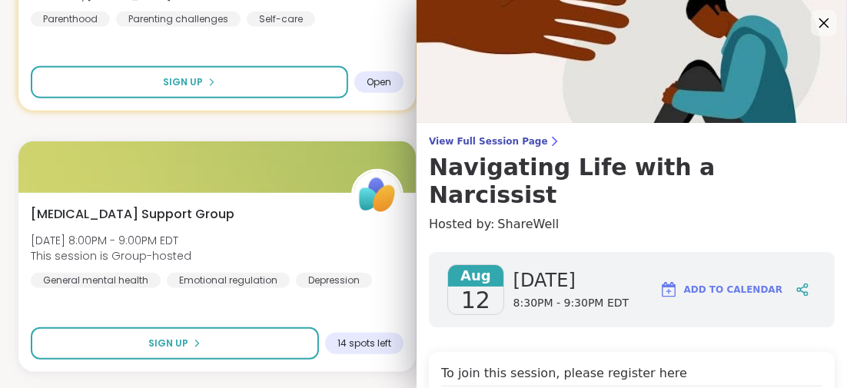
click at [814, 22] on icon at bounding box center [823, 22] width 19 height 19
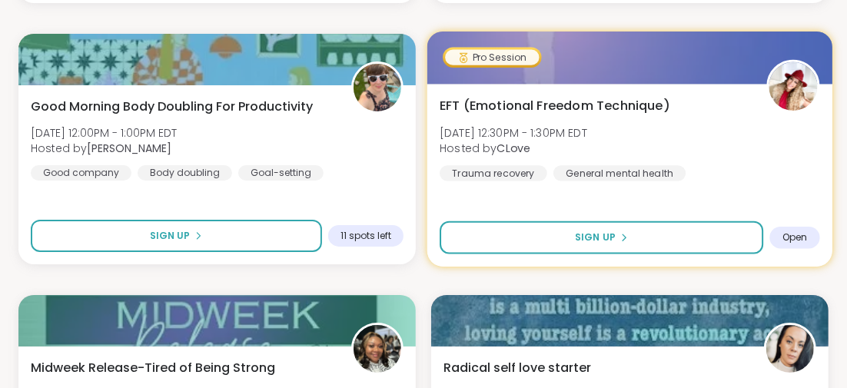
scroll to position [17582, 0]
